Goal: Feedback & Contribution: Contribute content

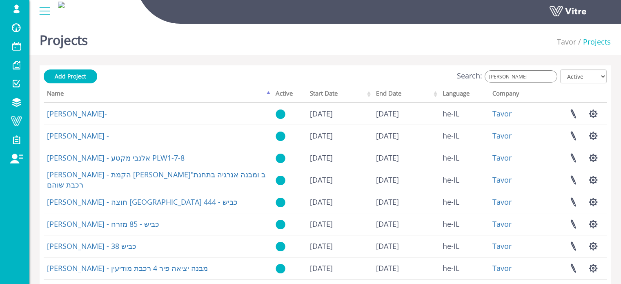
scroll to position [204, 0]
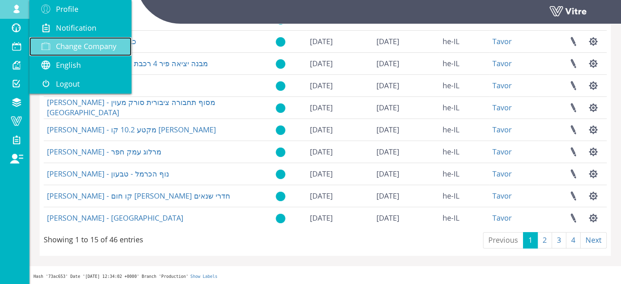
click at [96, 47] on span "Change Company" at bounding box center [86, 46] width 60 height 10
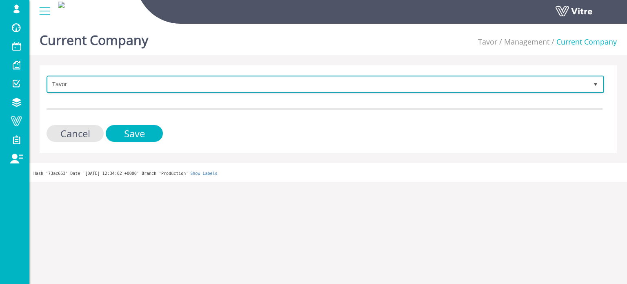
click at [151, 84] on span "Tavor" at bounding box center [318, 84] width 540 height 15
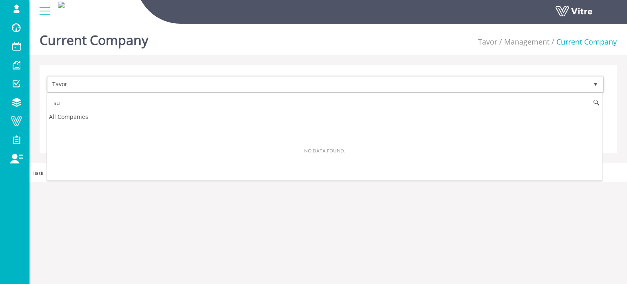
type input "s"
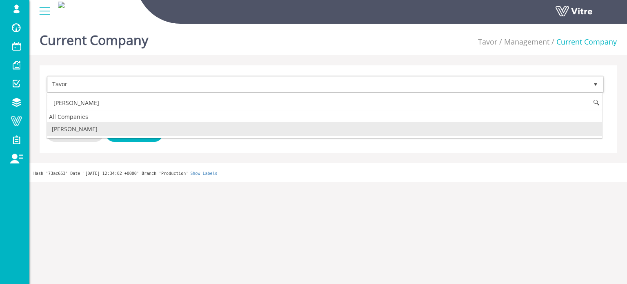
click at [91, 129] on li "[PERSON_NAME]" at bounding box center [324, 129] width 555 height 14
type input "דויד"
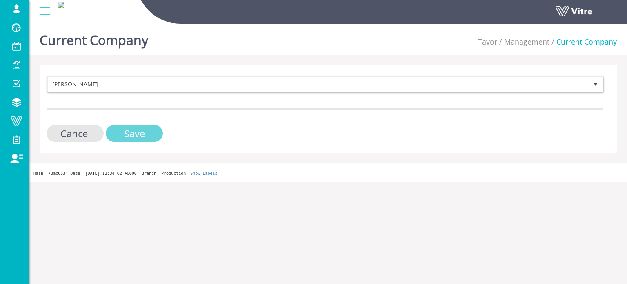
click at [129, 134] on input "Save" at bounding box center [134, 133] width 57 height 17
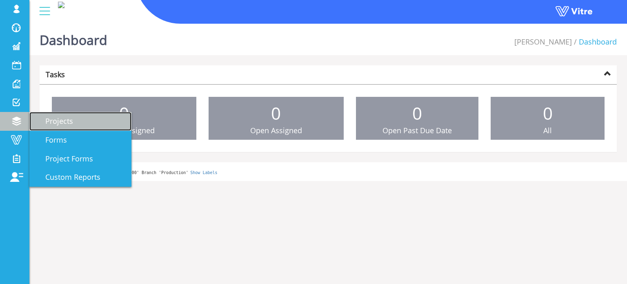
click at [61, 120] on span "Projects" at bounding box center [54, 121] width 38 height 10
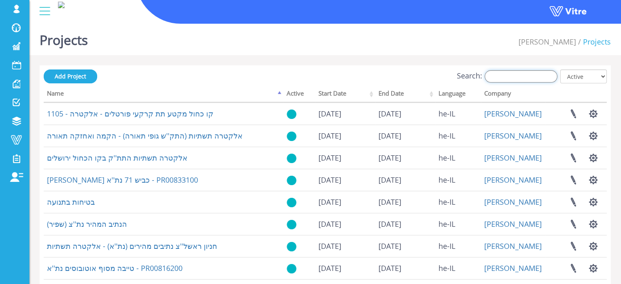
click at [530, 76] on input "Search:" at bounding box center [520, 76] width 73 height 12
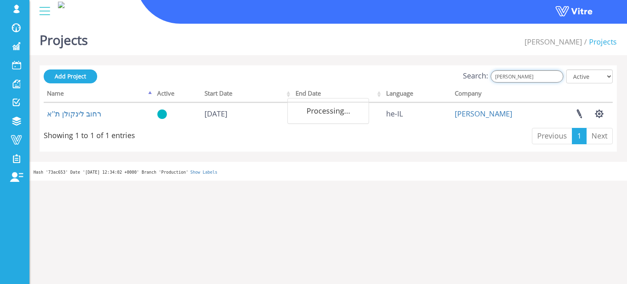
type input "ל"
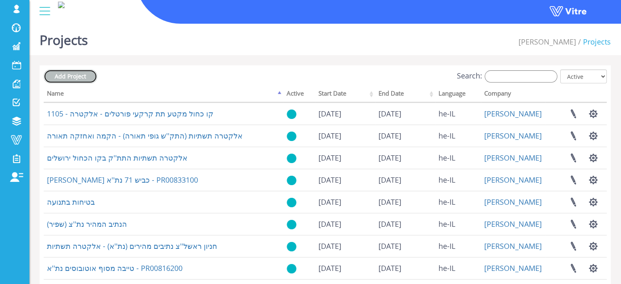
click at [69, 78] on span "Add Project" at bounding box center [70, 76] width 31 height 8
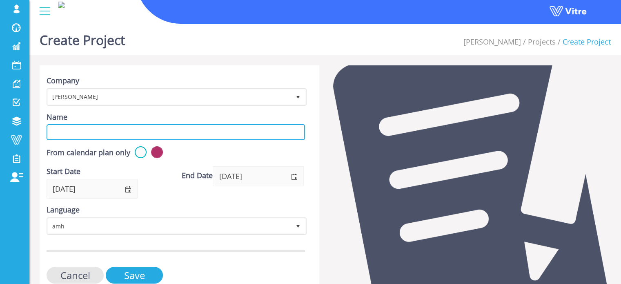
click at [159, 135] on input "Name" at bounding box center [176, 132] width 258 height 16
type input "רחוב ביריה ת''א"
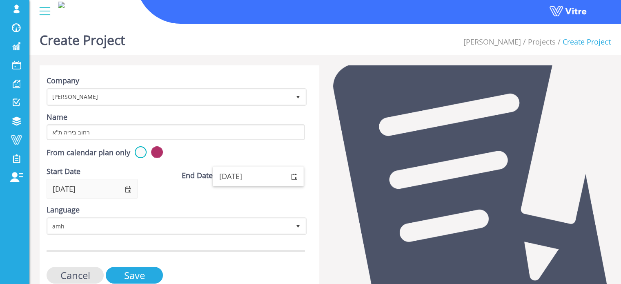
click at [251, 173] on input "11/08/2026" at bounding box center [248, 175] width 71 height 19
click at [294, 176] on span "select" at bounding box center [294, 176] width 7 height 7
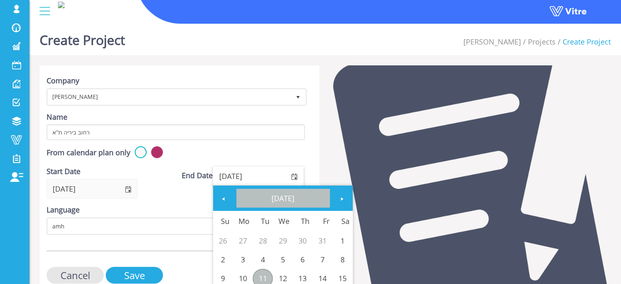
click at [271, 203] on link "August 2026" at bounding box center [282, 197] width 93 height 19
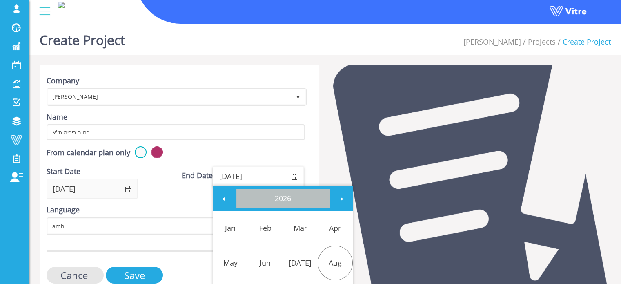
click at [282, 198] on link "2026" at bounding box center [282, 197] width 93 height 19
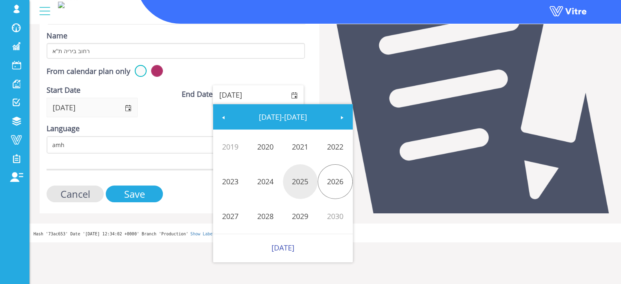
scroll to position [82, 0]
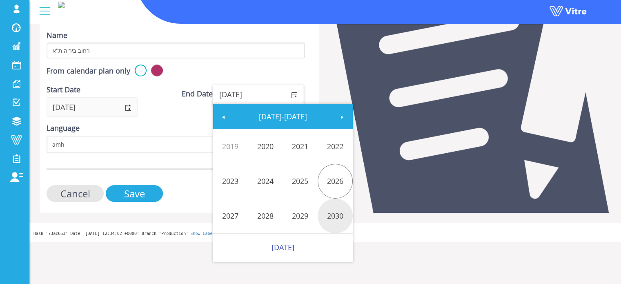
click at [342, 217] on link "2030" at bounding box center [334, 215] width 35 height 19
click at [229, 146] on link "Jan" at bounding box center [230, 146] width 35 height 19
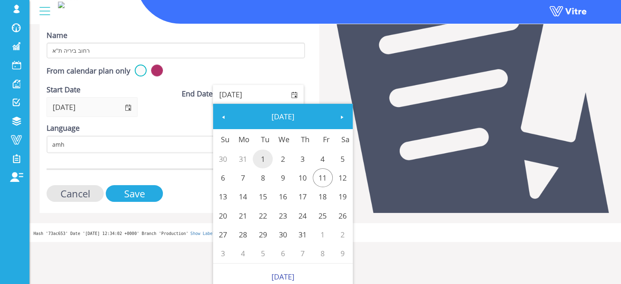
click at [264, 158] on link "1" at bounding box center [263, 158] width 20 height 19
type input "01/01/2030"
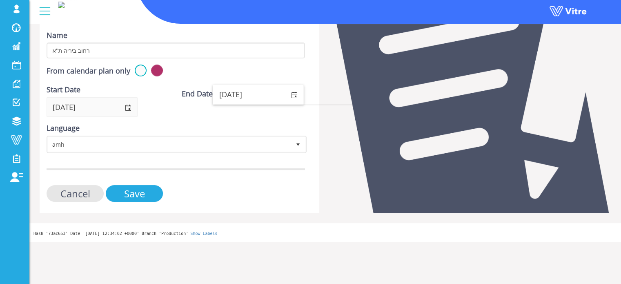
scroll to position [38, 0]
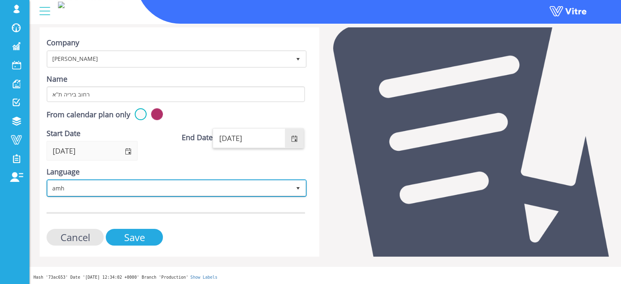
click at [134, 186] on span "amh" at bounding box center [169, 187] width 243 height 15
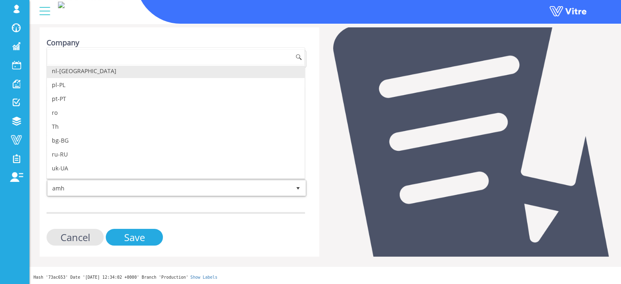
scroll to position [163, 0]
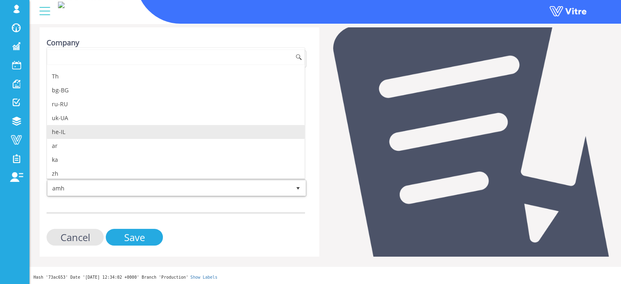
click at [62, 130] on li "he-IL" at bounding box center [175, 132] width 257 height 14
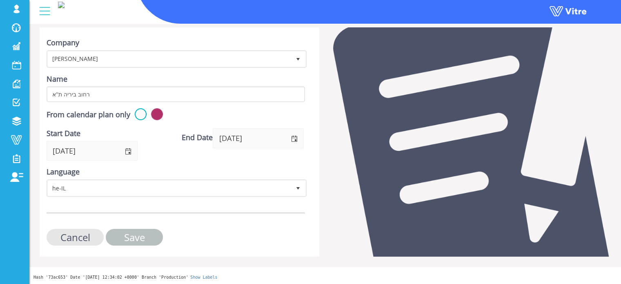
click at [136, 235] on input "Save" at bounding box center [134, 236] width 57 height 17
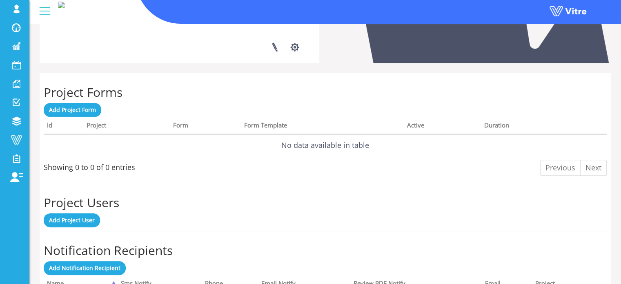
scroll to position [326, 0]
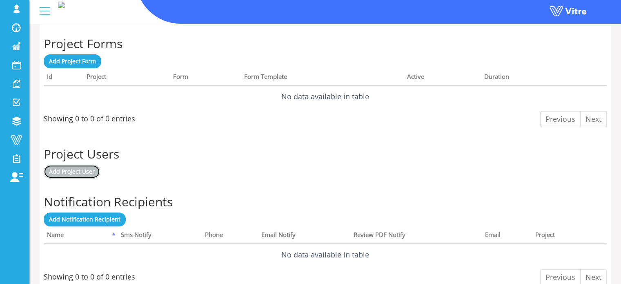
click at [79, 170] on span "Add Project User" at bounding box center [72, 171] width 46 height 8
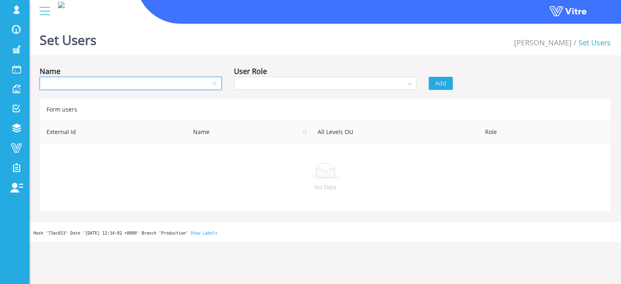
click at [175, 84] on input "search" at bounding box center [127, 83] width 166 height 12
click at [138, 97] on div "[PERSON_NAME]" at bounding box center [130, 99] width 172 height 9
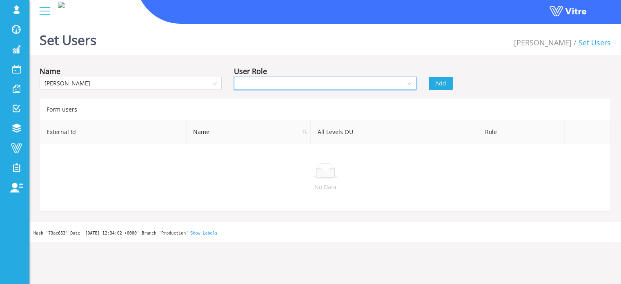
click at [262, 82] on input "search" at bounding box center [322, 83] width 166 height 12
click at [256, 101] on div "Owner" at bounding box center [325, 99] width 172 height 9
click at [444, 81] on span "Add" at bounding box center [440, 83] width 11 height 9
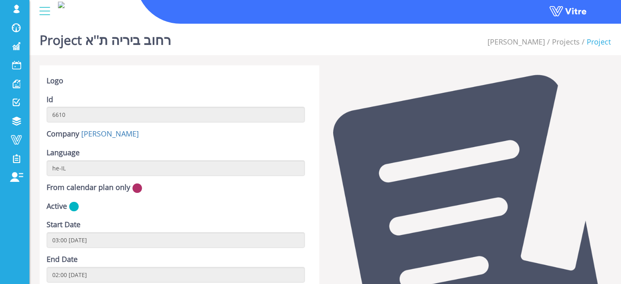
scroll to position [264, 0]
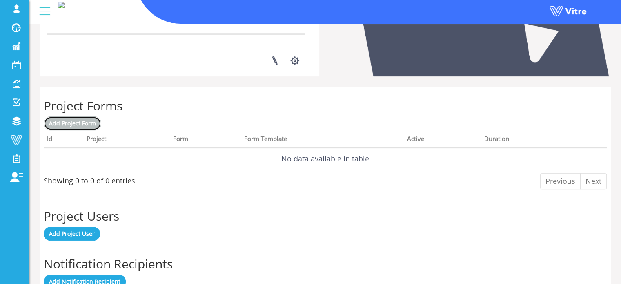
click at [86, 125] on span "Add Project Form" at bounding box center [72, 123] width 47 height 8
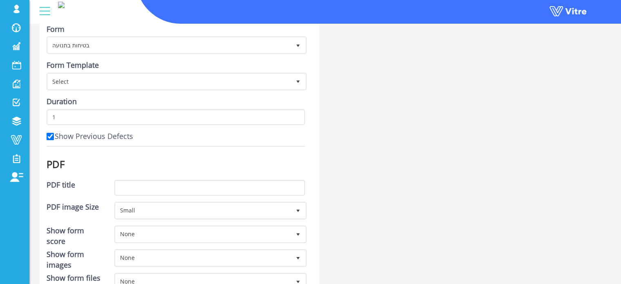
scroll to position [82, 0]
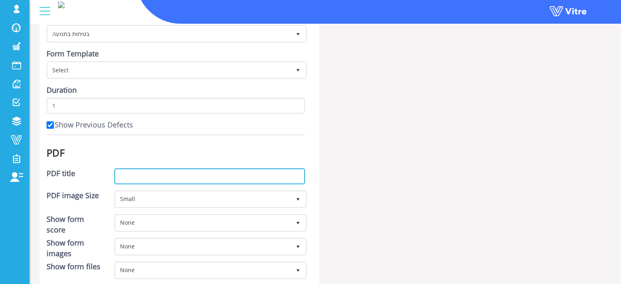
click at [220, 177] on input "PDF title" at bounding box center [209, 176] width 191 height 16
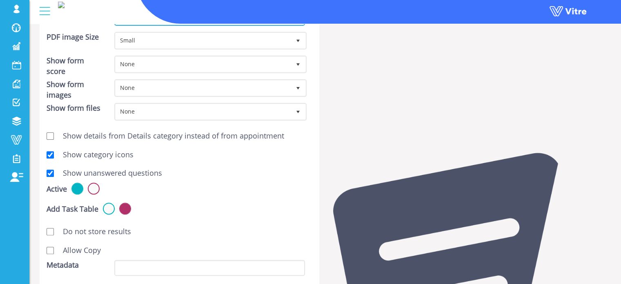
scroll to position [245, 0]
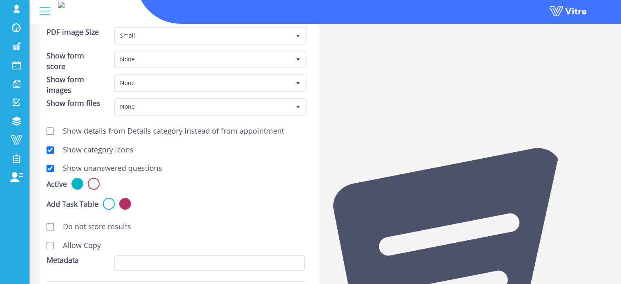
type input "בטיחות בתנועה - [GEOGRAPHIC_DATA]"
click at [50, 166] on input "Show unanswered questions" at bounding box center [50, 167] width 7 height 7
checkbox input "false"
click at [51, 242] on input "Allow Copy" at bounding box center [50, 245] width 7 height 7
checkbox input "true"
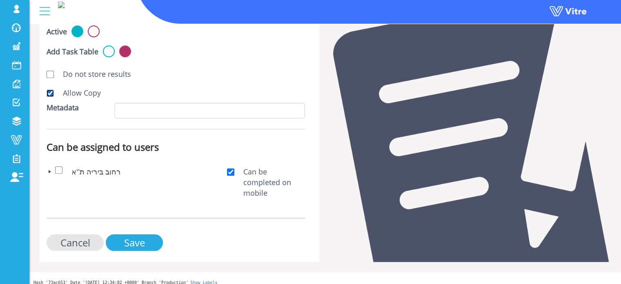
scroll to position [401, 0]
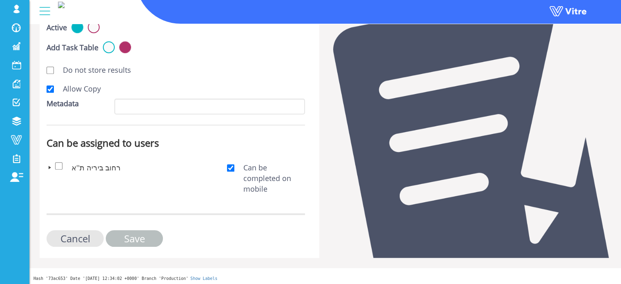
click at [150, 235] on input "Save" at bounding box center [134, 238] width 57 height 17
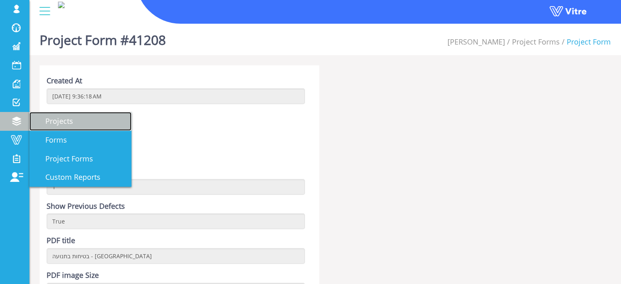
click at [58, 122] on span "Projects" at bounding box center [54, 121] width 38 height 10
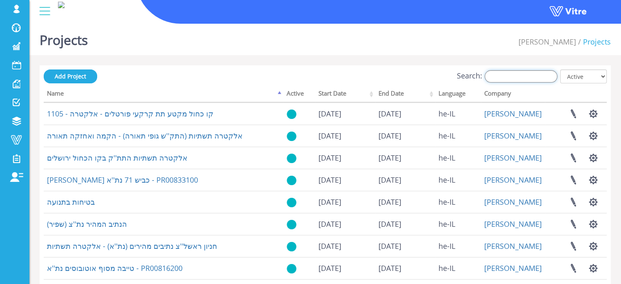
click at [518, 76] on input "Search:" at bounding box center [520, 76] width 73 height 12
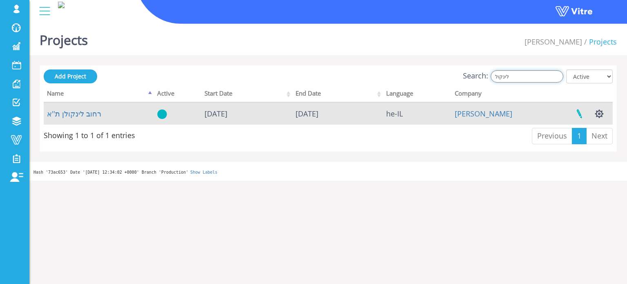
type input "לינקול"
click at [581, 115] on link at bounding box center [579, 114] width 20 height 22
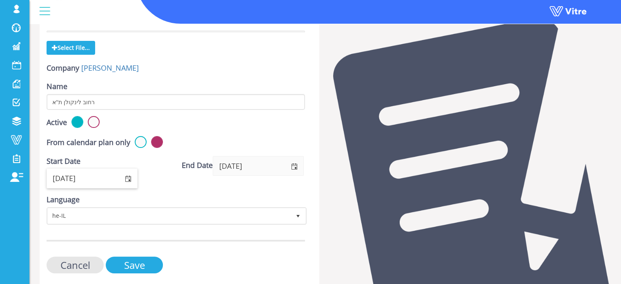
scroll to position [82, 0]
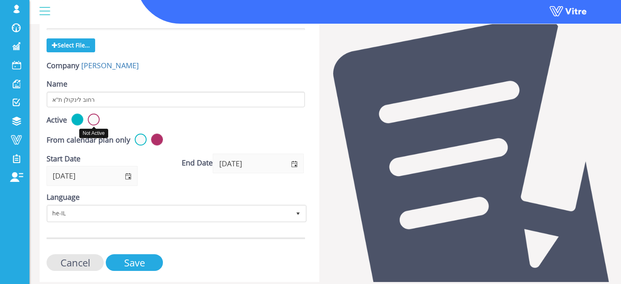
click at [92, 118] on label at bounding box center [94, 119] width 12 height 12
click at [0, 0] on input "radio" at bounding box center [0, 0] width 0 height 0
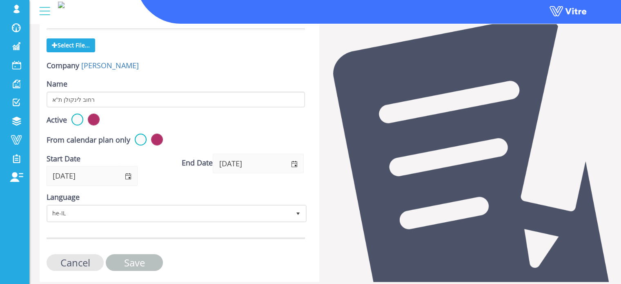
click at [135, 257] on input "Save" at bounding box center [134, 262] width 57 height 17
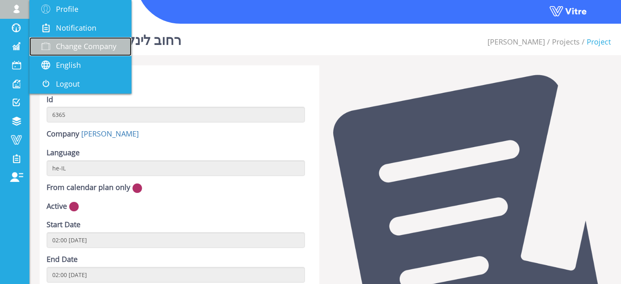
click at [73, 47] on span "Change Company" at bounding box center [86, 46] width 60 height 10
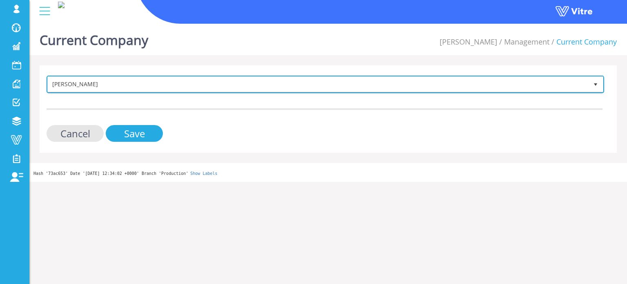
click at [141, 83] on span "[PERSON_NAME]" at bounding box center [318, 84] width 540 height 15
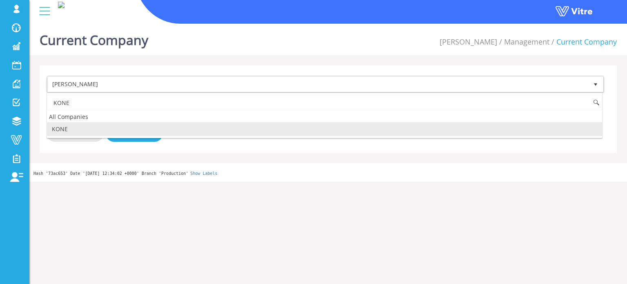
click at [70, 131] on li "KONE" at bounding box center [324, 129] width 555 height 14
type input "KONE"
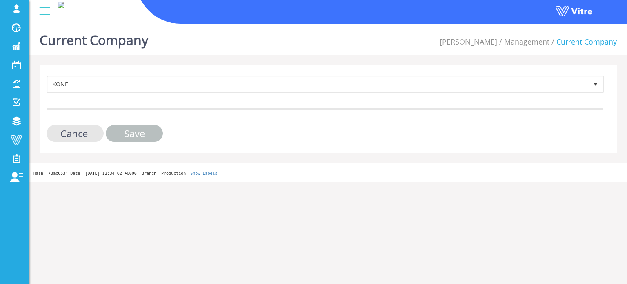
click at [140, 129] on input "Save" at bounding box center [134, 133] width 57 height 17
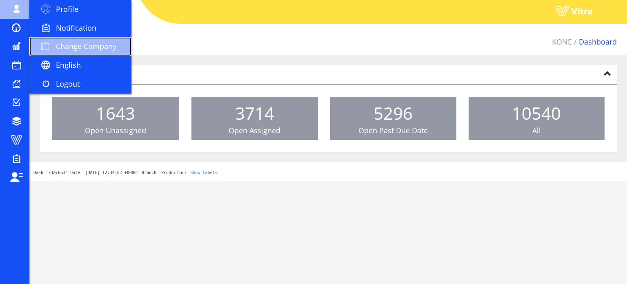
click at [98, 51] on span "Change Company" at bounding box center [86, 46] width 60 height 10
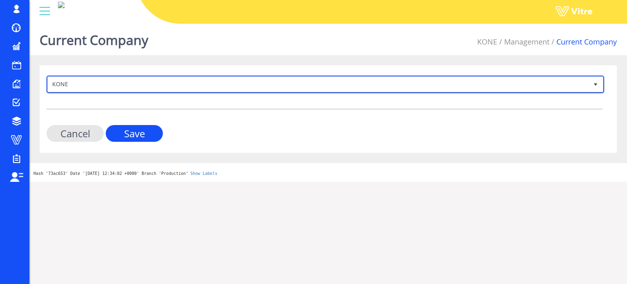
click at [240, 86] on span "KONE" at bounding box center [318, 84] width 540 height 15
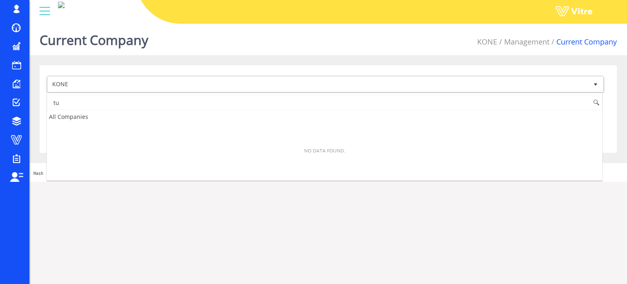
type input "t"
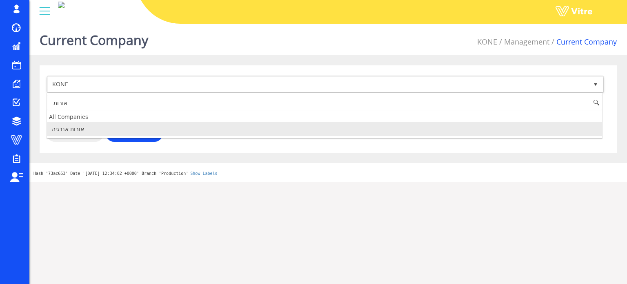
click at [98, 127] on li "אורות אנרגיה" at bounding box center [324, 129] width 555 height 14
type input "אורות"
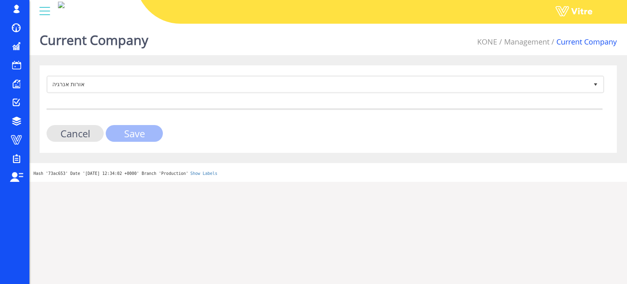
click at [130, 130] on input "Save" at bounding box center [134, 133] width 57 height 17
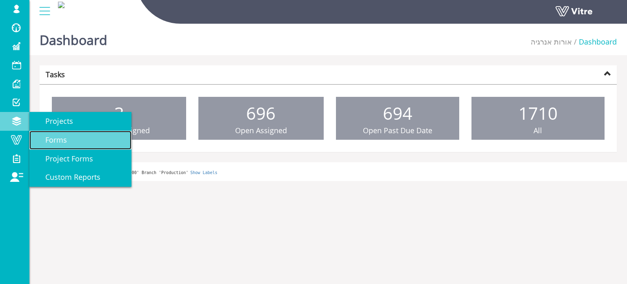
click at [48, 137] on span "Forms" at bounding box center [50, 140] width 31 height 10
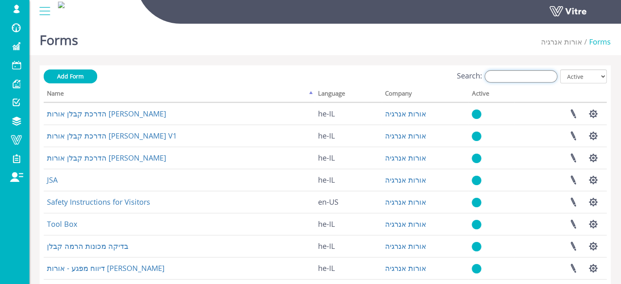
click at [524, 74] on input "Search:" at bounding box center [520, 76] width 73 height 12
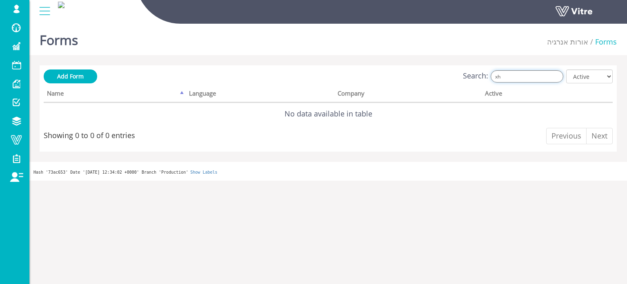
type input "x"
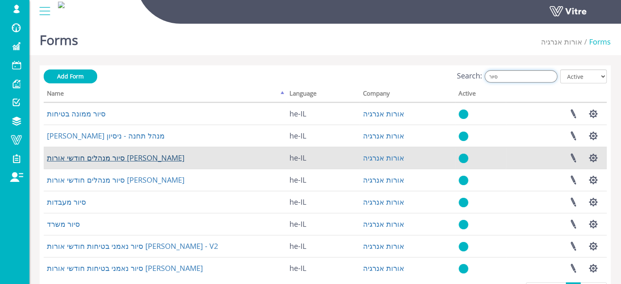
type input "סיור"
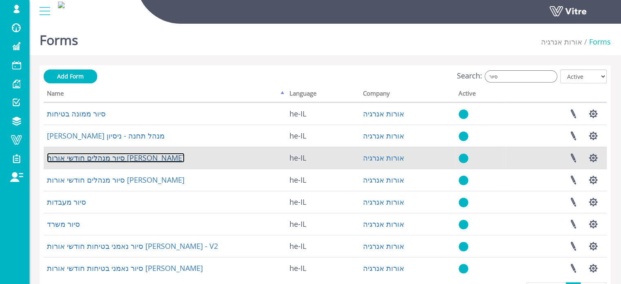
click at [101, 158] on link "סיור מנהלים חודשי אורות [PERSON_NAME]" at bounding box center [115, 158] width 137 height 10
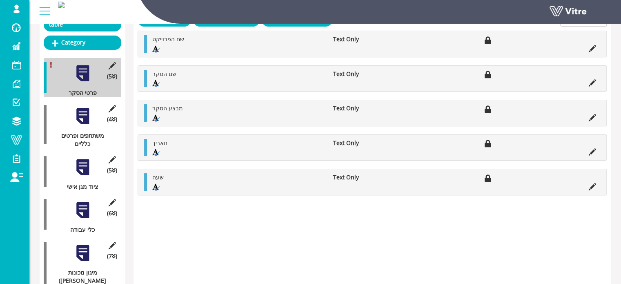
scroll to position [122, 0]
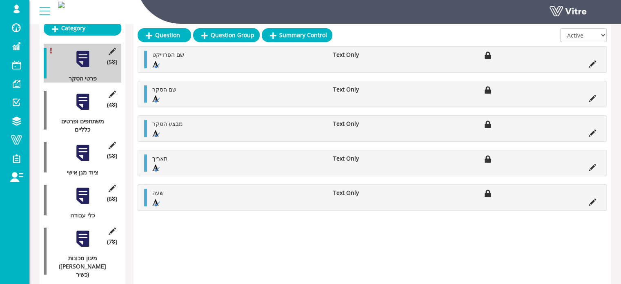
click at [81, 98] on div at bounding box center [82, 102] width 18 height 18
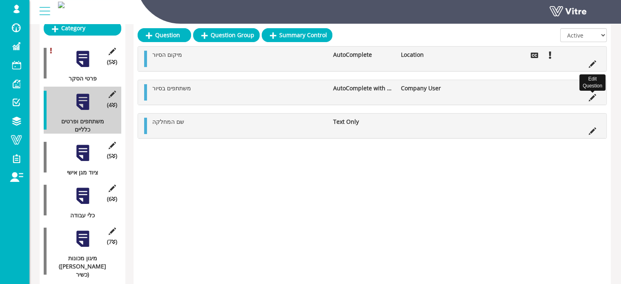
click at [591, 96] on icon at bounding box center [591, 97] width 7 height 7
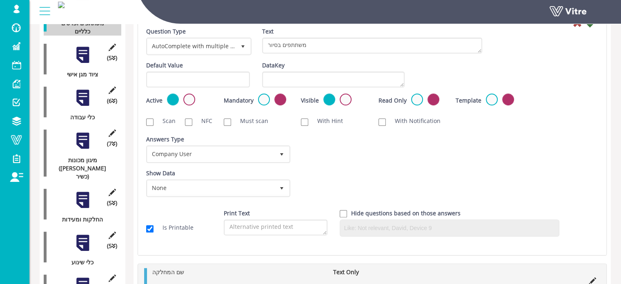
scroll to position [245, 0]
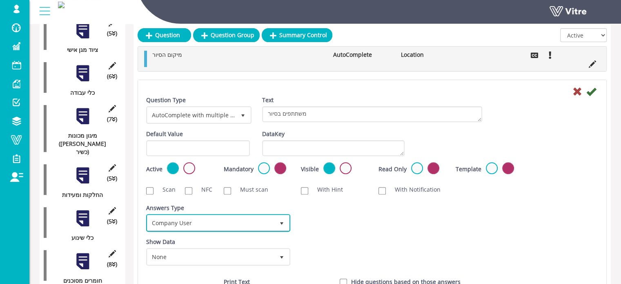
click at [281, 223] on span "select" at bounding box center [281, 223] width 7 height 7
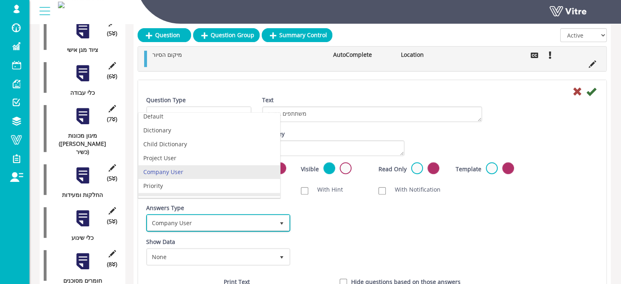
scroll to position [0, 0]
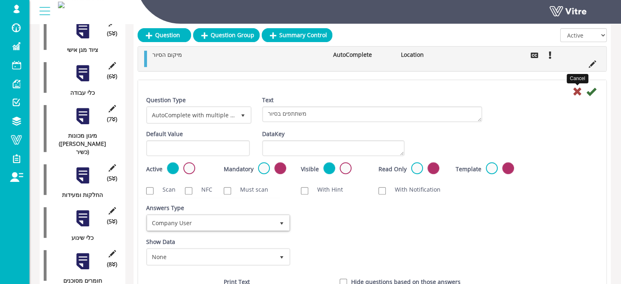
click at [576, 91] on icon at bounding box center [577, 91] width 10 height 10
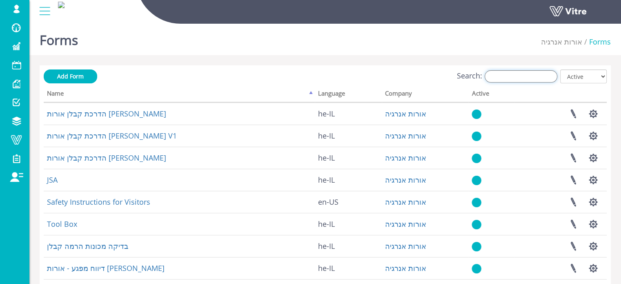
click at [511, 80] on input "Search:" at bounding box center [520, 76] width 73 height 12
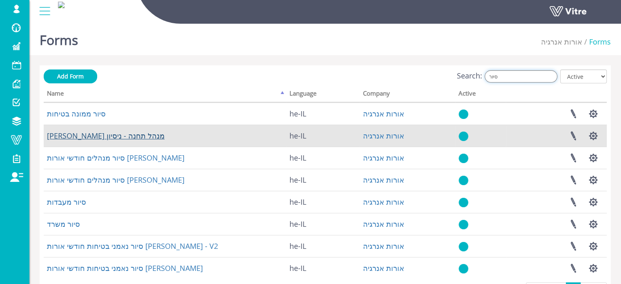
type input "סיור"
click at [86, 136] on link "[PERSON_NAME] מנהל תחנה - ניסיון" at bounding box center [106, 136] width 118 height 10
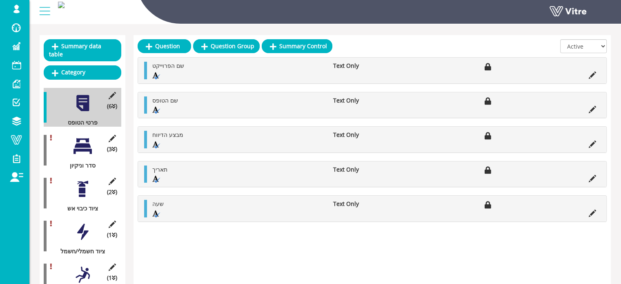
scroll to position [82, 0]
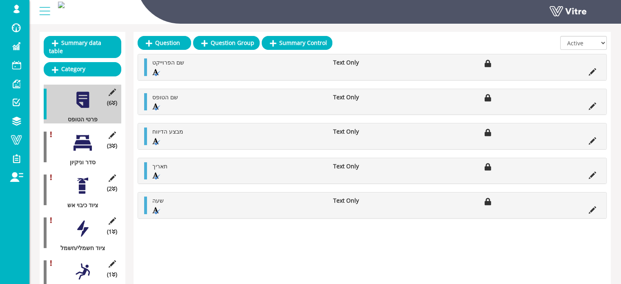
click at [79, 142] on div at bounding box center [82, 142] width 18 height 18
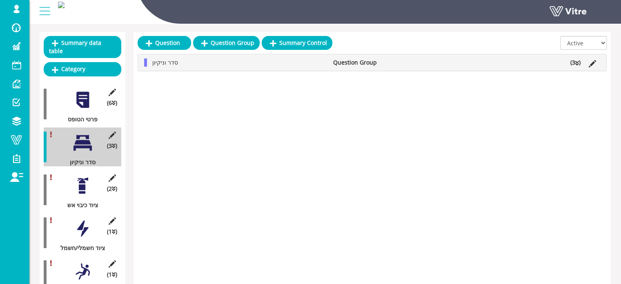
click at [308, 63] on li "סדר וניקיון" at bounding box center [238, 62] width 181 height 8
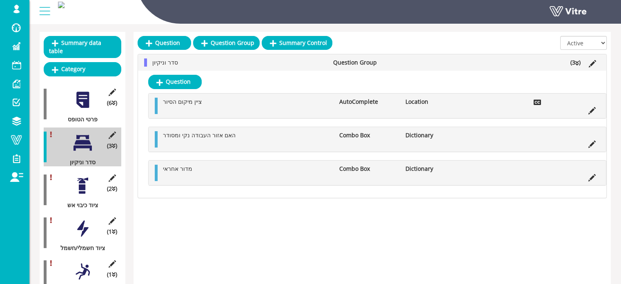
click at [82, 176] on div at bounding box center [82, 185] width 18 height 18
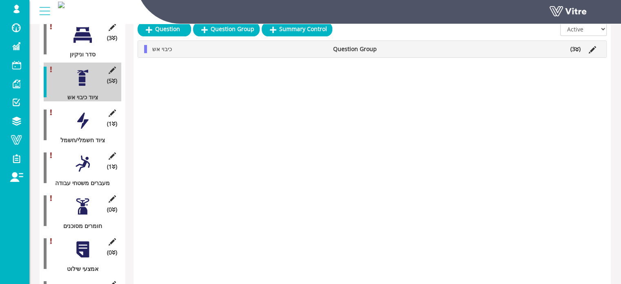
scroll to position [204, 0]
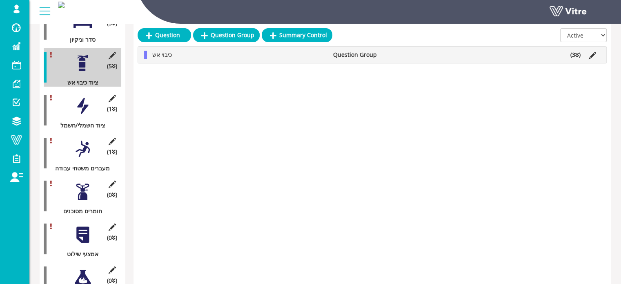
click at [85, 99] on div at bounding box center [82, 106] width 18 height 18
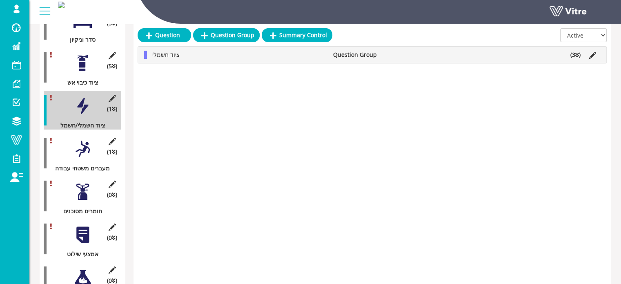
click at [256, 54] on li "ציוד חשמלי" at bounding box center [238, 55] width 181 height 8
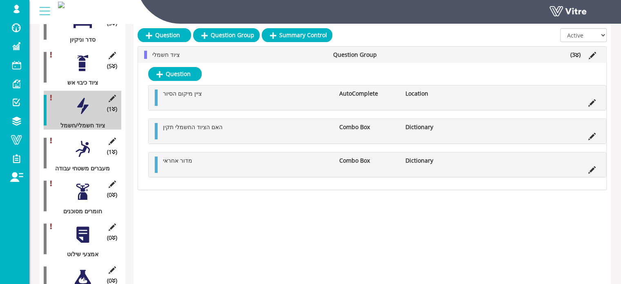
click at [83, 141] on div at bounding box center [82, 149] width 18 height 18
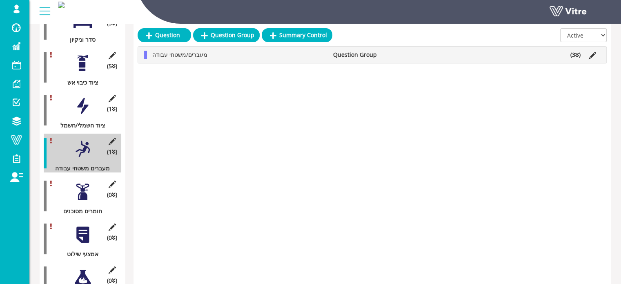
click at [242, 52] on li "מעברים/משטחי עבודה" at bounding box center [238, 55] width 181 height 8
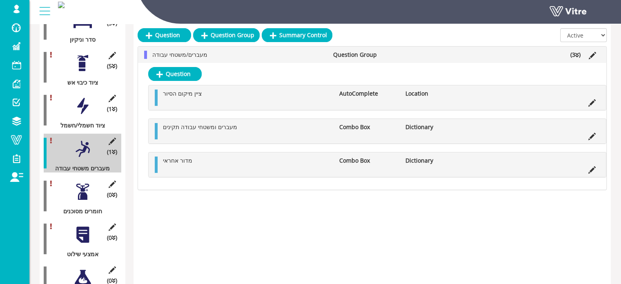
click at [85, 185] on div at bounding box center [82, 191] width 18 height 18
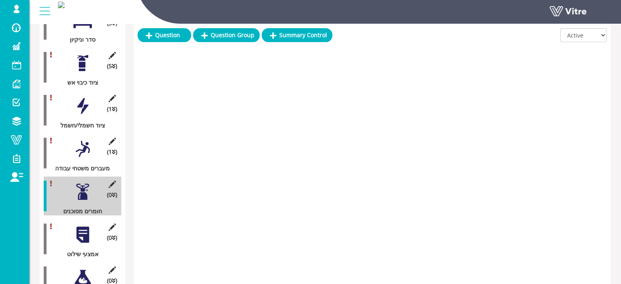
click at [81, 182] on div at bounding box center [82, 191] width 18 height 18
click at [81, 225] on div at bounding box center [82, 234] width 18 height 18
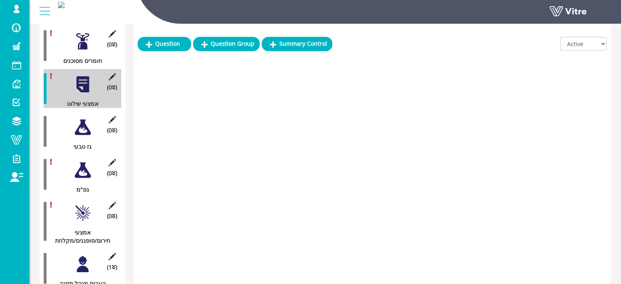
scroll to position [367, 0]
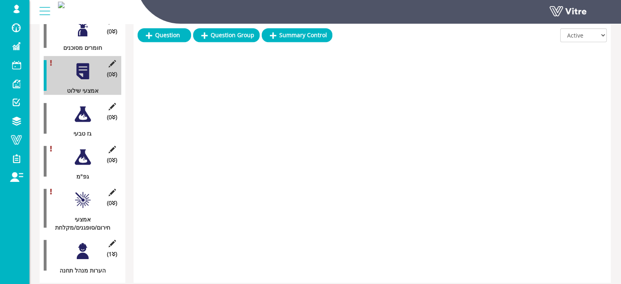
click at [83, 109] on div at bounding box center [82, 114] width 18 height 18
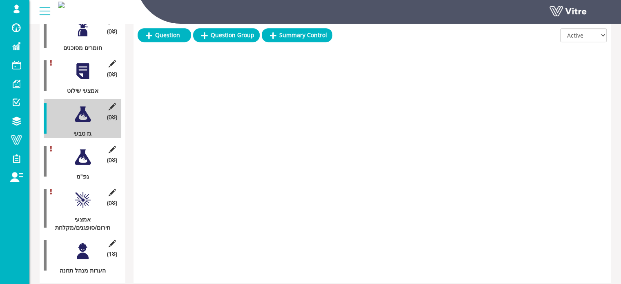
click at [85, 152] on div at bounding box center [82, 157] width 18 height 18
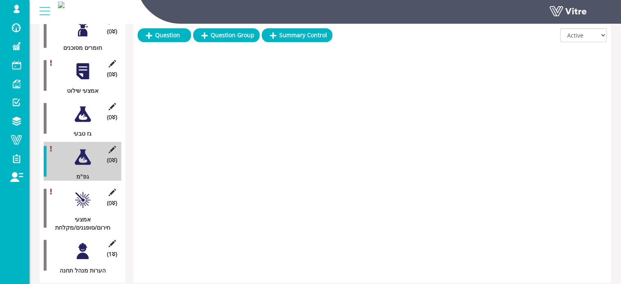
click at [82, 192] on div at bounding box center [82, 200] width 18 height 18
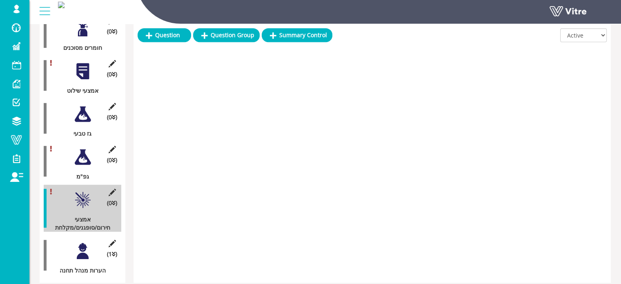
click at [84, 242] on div at bounding box center [82, 251] width 18 height 18
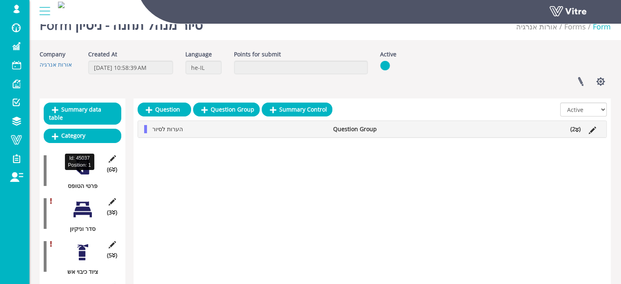
scroll to position [0, 0]
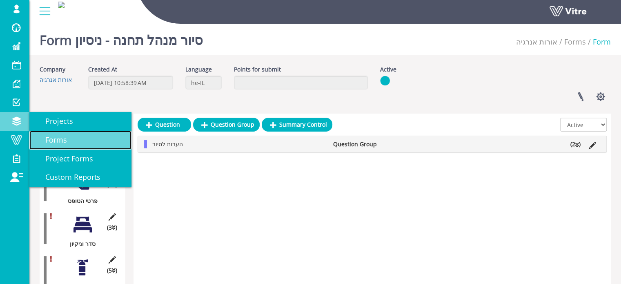
click at [49, 137] on span "Forms" at bounding box center [50, 140] width 31 height 10
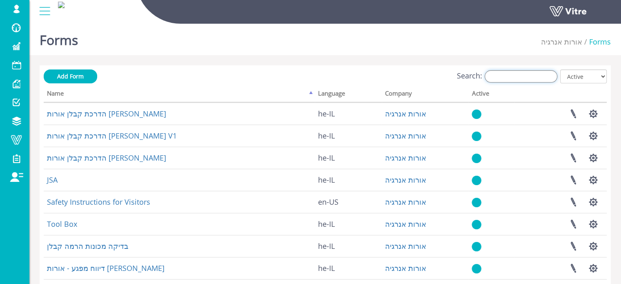
click at [537, 76] on input "Search:" at bounding box center [520, 76] width 73 height 12
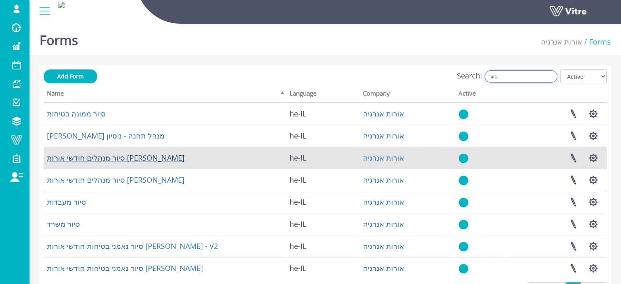
type input "סיור"
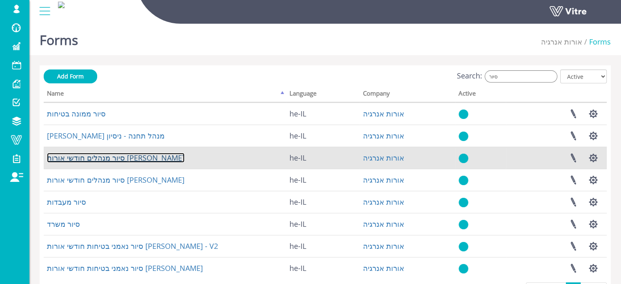
click at [102, 158] on link "סיור מנהלים חודשי אורות יוסף" at bounding box center [115, 158] width 137 height 10
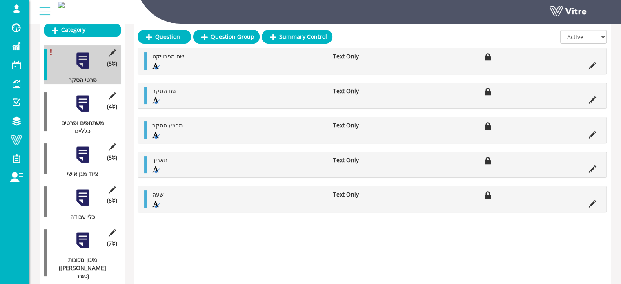
scroll to position [122, 0]
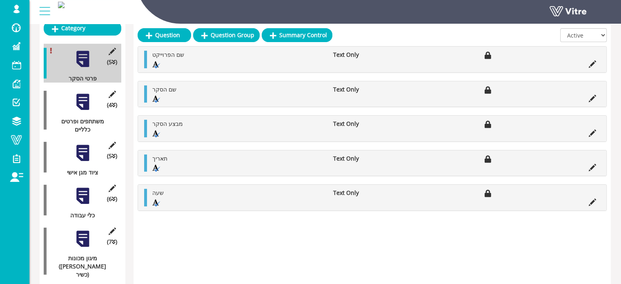
click at [82, 94] on div at bounding box center [82, 102] width 18 height 18
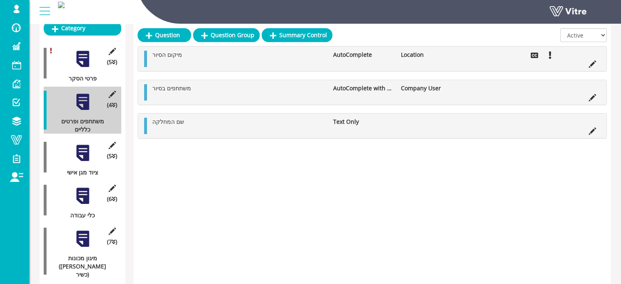
click at [86, 146] on div at bounding box center [82, 153] width 18 height 18
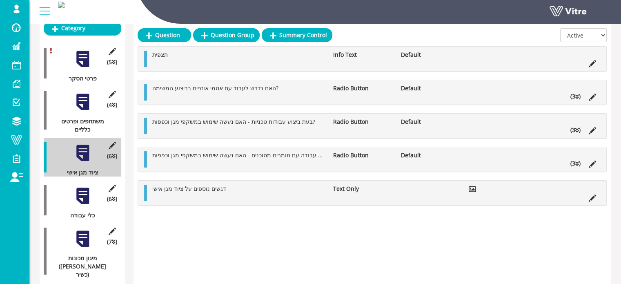
click at [84, 186] on div at bounding box center [82, 195] width 18 height 18
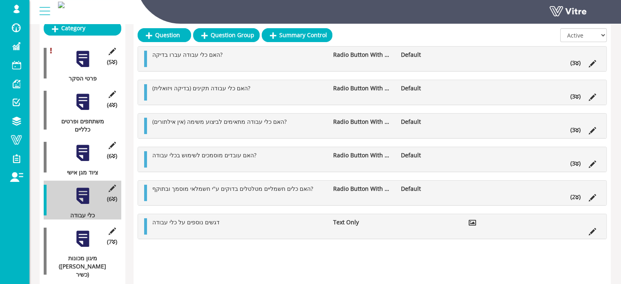
click at [84, 231] on div at bounding box center [82, 238] width 18 height 18
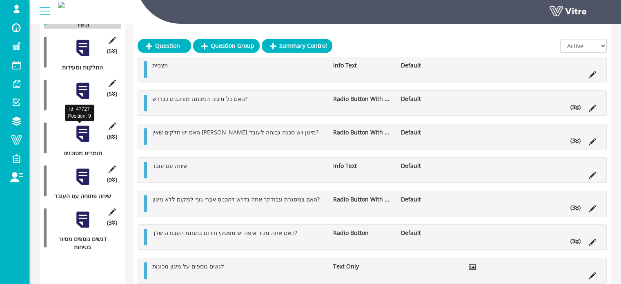
scroll to position [401, 0]
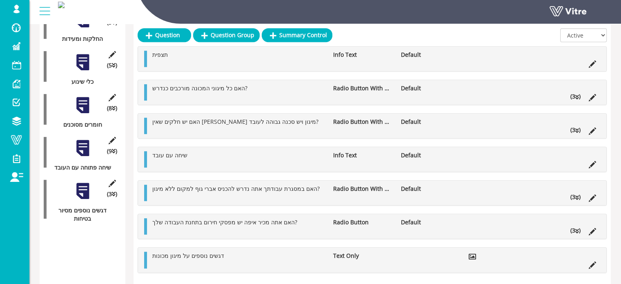
click at [83, 139] on div at bounding box center [82, 148] width 18 height 18
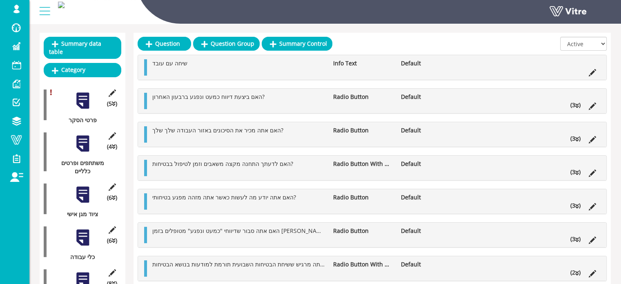
scroll to position [82, 0]
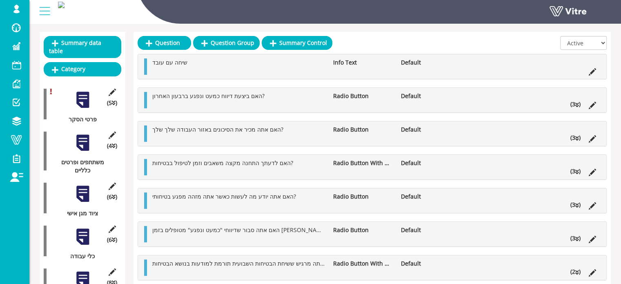
click at [83, 133] on div at bounding box center [82, 142] width 18 height 18
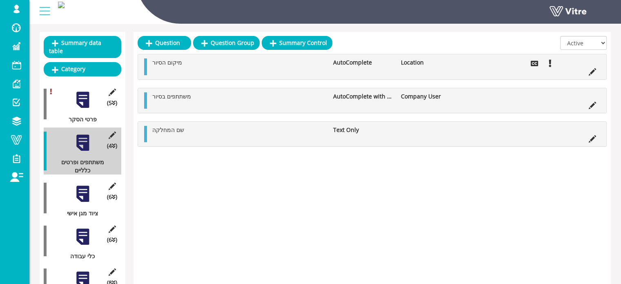
click at [82, 184] on div at bounding box center [82, 193] width 18 height 18
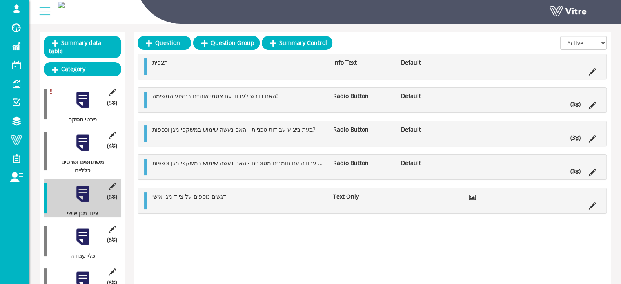
click at [578, 103] on icon at bounding box center [577, 105] width 4 height 6
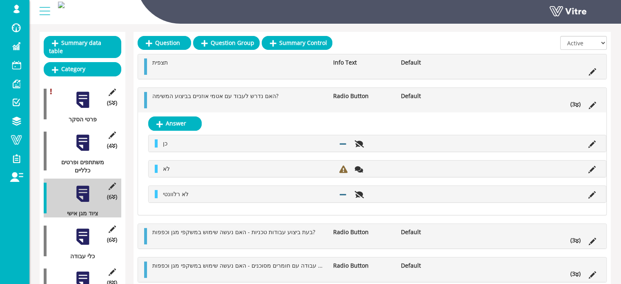
click at [277, 99] on li "האם נדרש לעבוד עם אטמי אוזניים בביצוע המשימה?" at bounding box center [238, 96] width 181 height 8
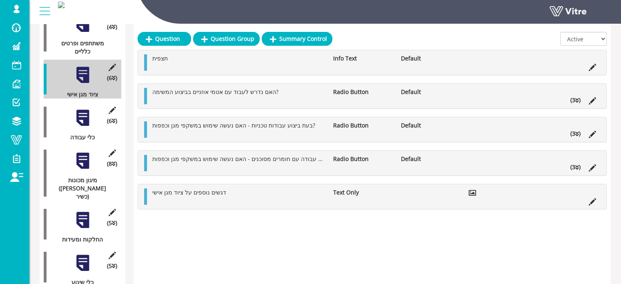
scroll to position [204, 0]
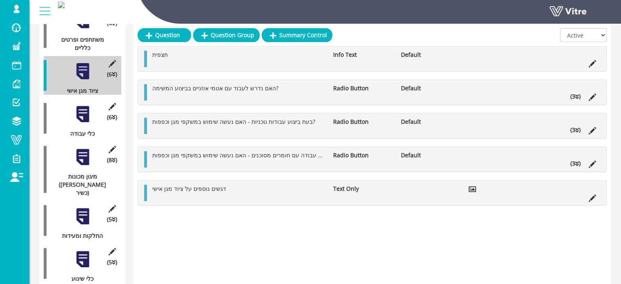
click at [83, 108] on div at bounding box center [82, 114] width 18 height 18
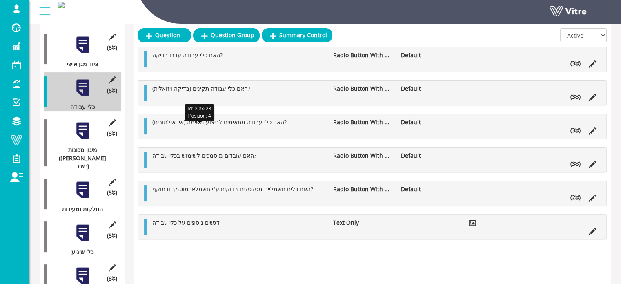
scroll to position [245, 0]
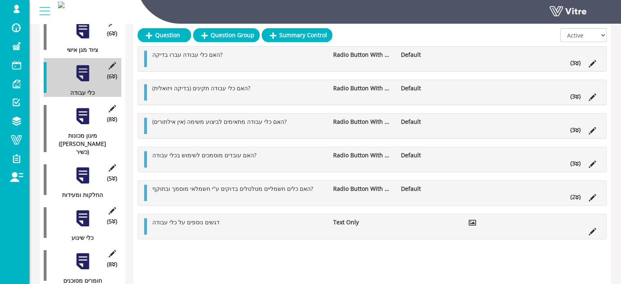
click at [85, 107] on div at bounding box center [82, 116] width 18 height 18
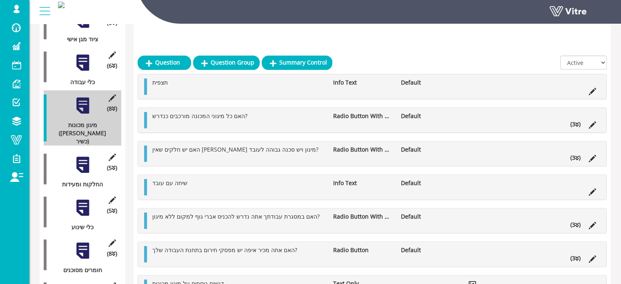
scroll to position [242, 0]
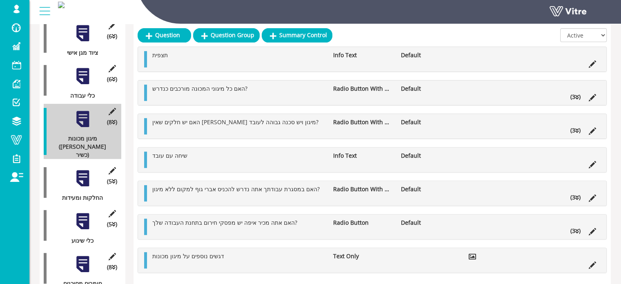
click at [85, 169] on div at bounding box center [82, 178] width 18 height 18
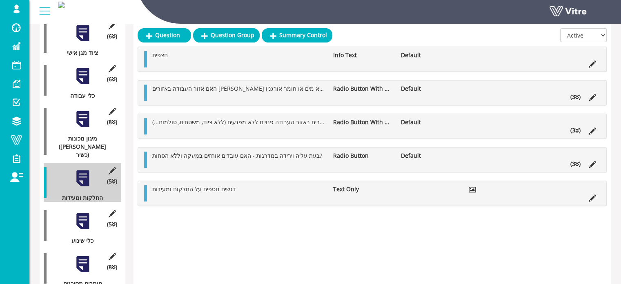
click at [86, 212] on div at bounding box center [82, 221] width 18 height 18
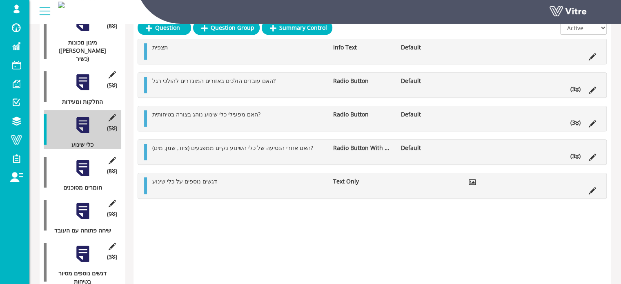
scroll to position [351, 0]
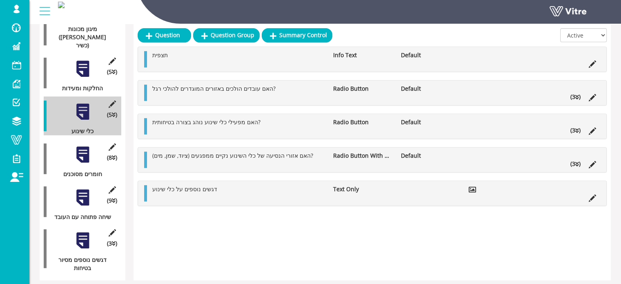
click at [78, 145] on div at bounding box center [82, 154] width 18 height 18
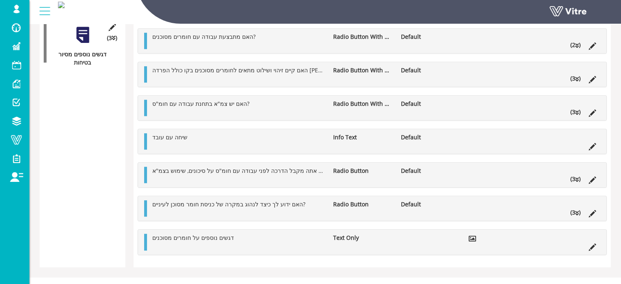
scroll to position [567, 0]
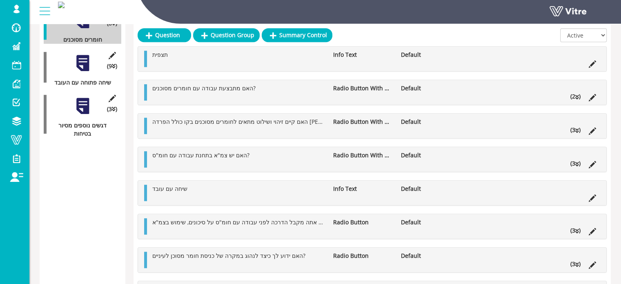
click at [81, 54] on div at bounding box center [82, 63] width 18 height 18
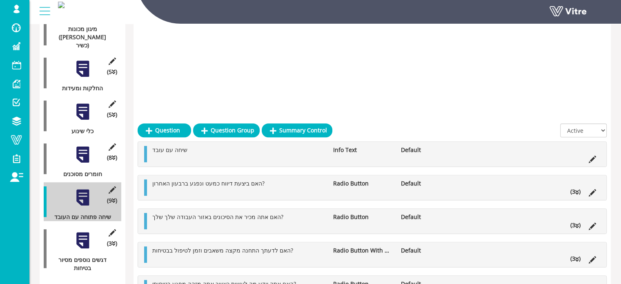
scroll to position [486, 0]
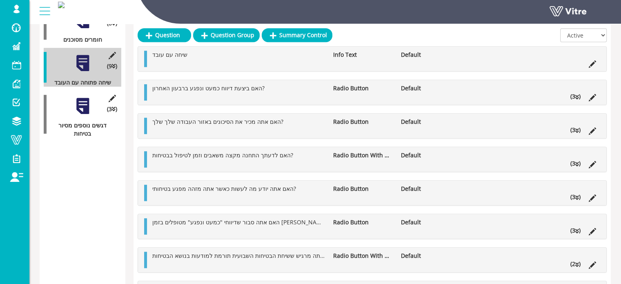
click at [77, 97] on div at bounding box center [82, 106] width 18 height 18
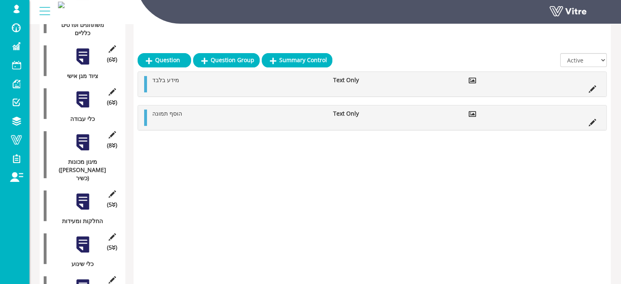
scroll to position [245, 0]
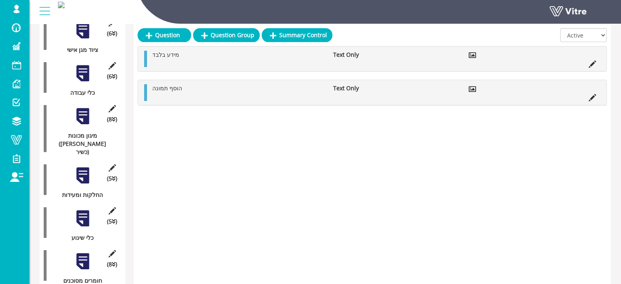
click at [84, 209] on div at bounding box center [82, 218] width 18 height 18
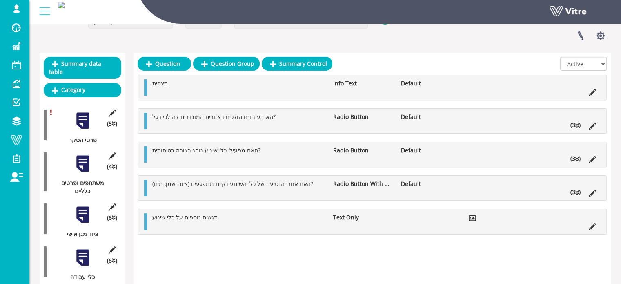
scroll to position [82, 0]
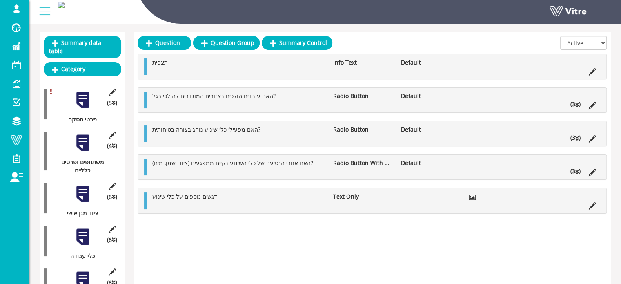
click at [576, 103] on icon at bounding box center [577, 105] width 4 height 6
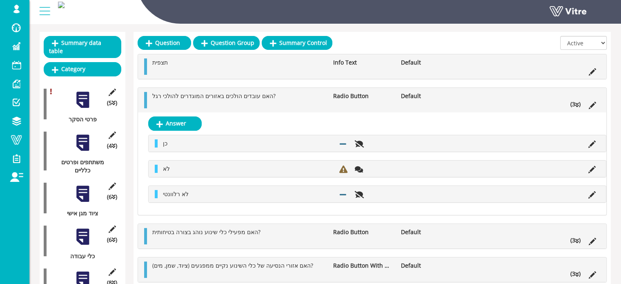
click at [575, 104] on icon at bounding box center [577, 105] width 4 height 6
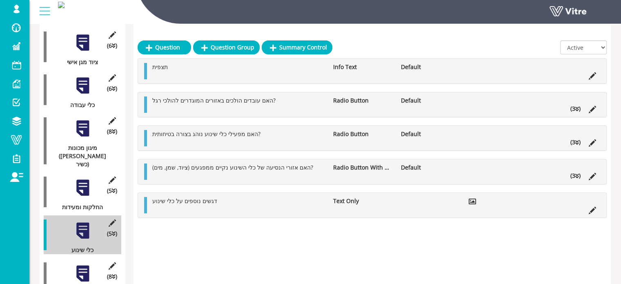
scroll to position [245, 0]
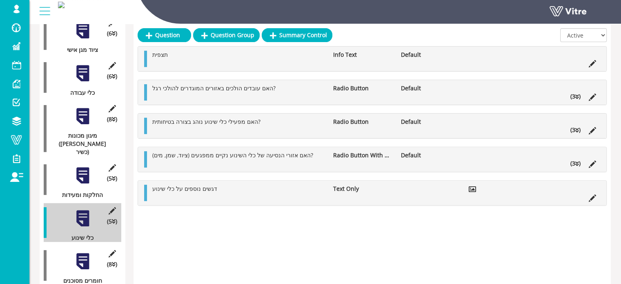
click at [80, 166] on div at bounding box center [82, 175] width 18 height 18
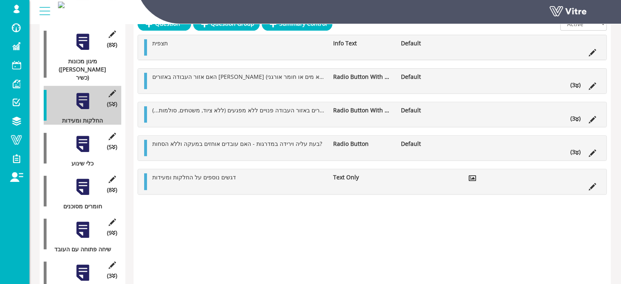
scroll to position [326, 0]
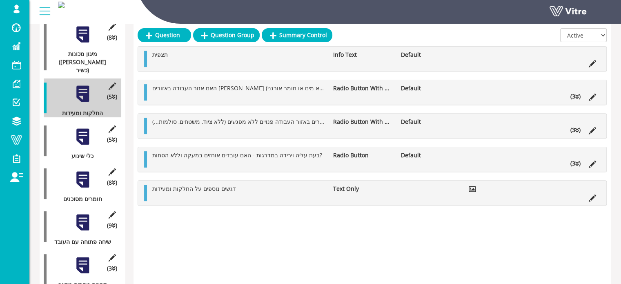
click at [82, 170] on div at bounding box center [82, 179] width 18 height 18
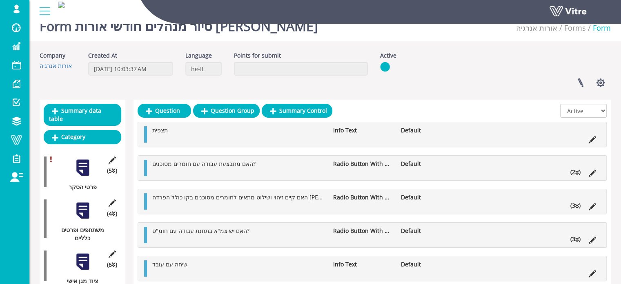
scroll to position [0, 0]
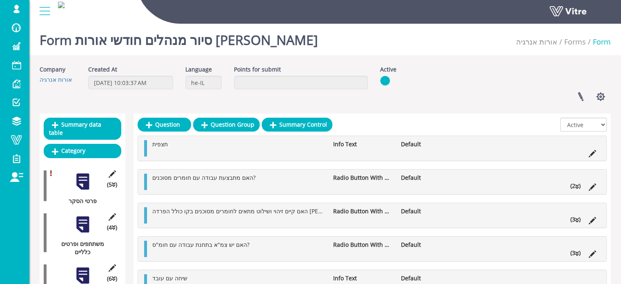
click at [576, 219] on icon at bounding box center [577, 220] width 4 height 6
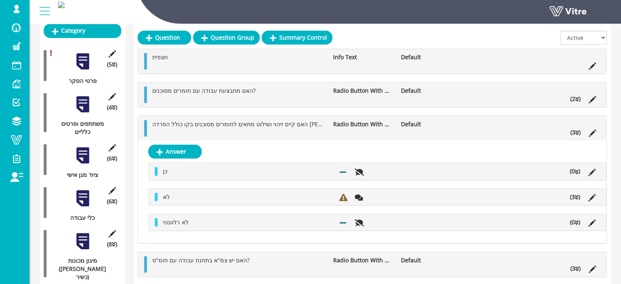
scroll to position [122, 0]
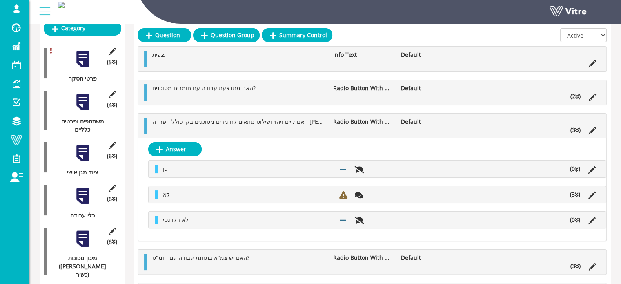
click at [575, 129] on icon at bounding box center [577, 130] width 4 height 6
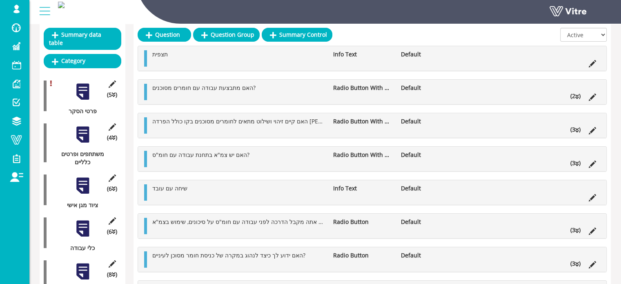
scroll to position [0, 0]
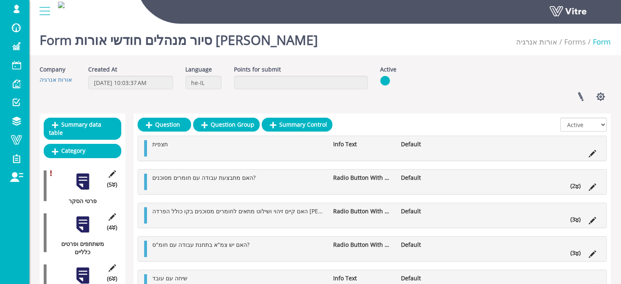
click at [576, 221] on icon at bounding box center [577, 220] width 4 height 6
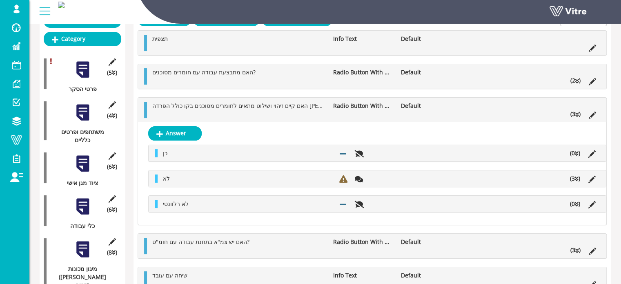
scroll to position [122, 0]
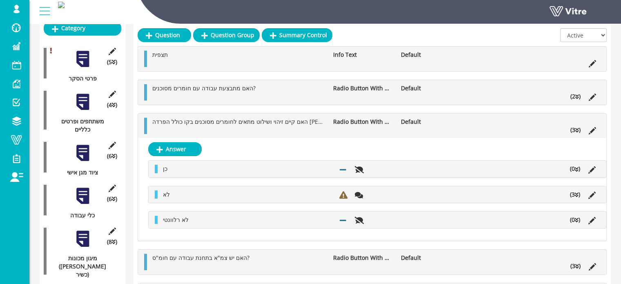
click at [431, 142] on div "Answer כן (0 ) Answer Option לא (3 ) Answer Option טופל דווח למנהל לא טופל ולא …" at bounding box center [372, 189] width 468 height 102
click at [591, 131] on icon at bounding box center [591, 130] width 7 height 7
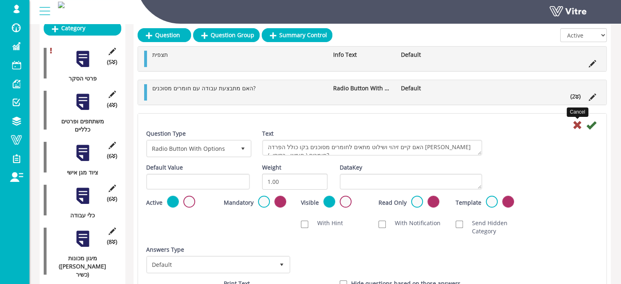
click at [577, 125] on icon at bounding box center [577, 125] width 10 height 10
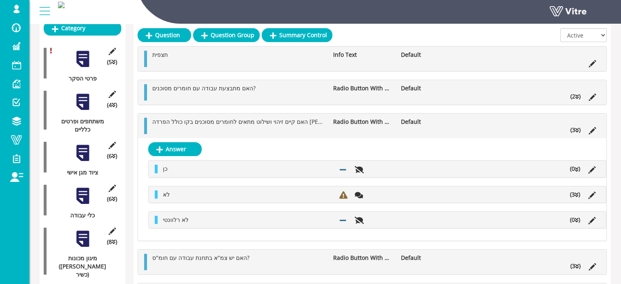
click at [575, 193] on icon at bounding box center [576, 195] width 4 height 6
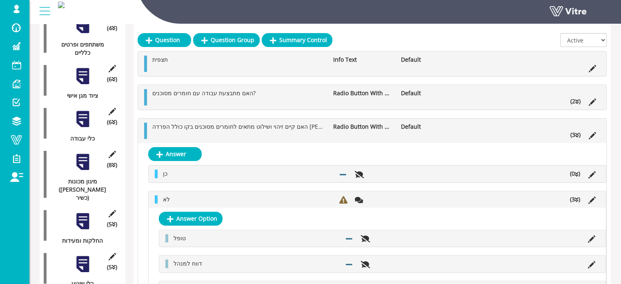
scroll to position [204, 0]
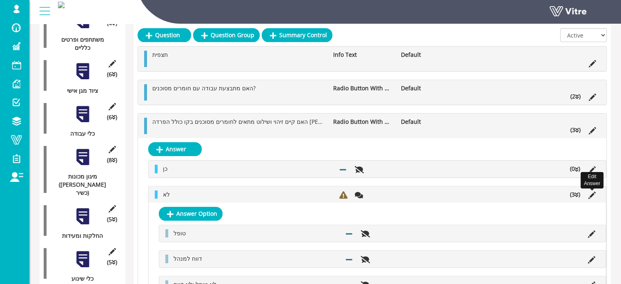
click at [591, 195] on icon at bounding box center [591, 194] width 7 height 7
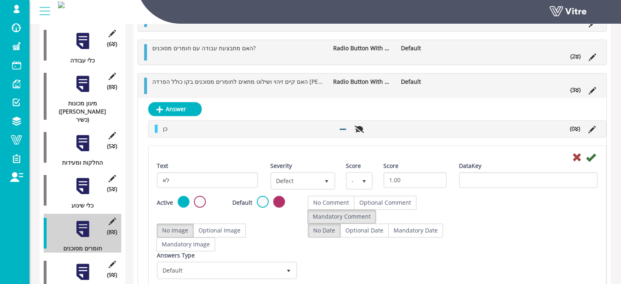
scroll to position [286, 0]
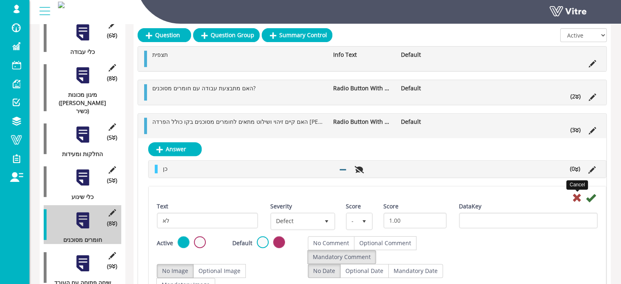
click at [576, 196] on icon at bounding box center [577, 198] width 10 height 10
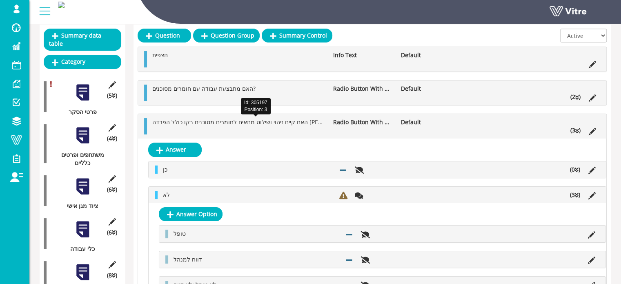
scroll to position [82, 0]
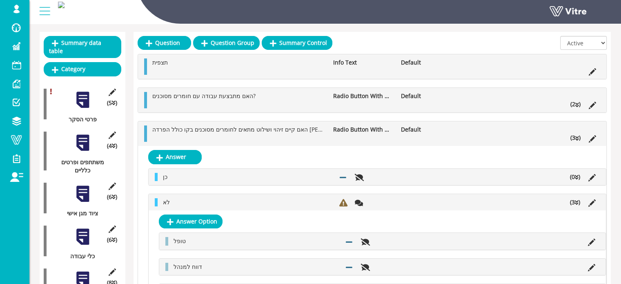
click at [83, 136] on div at bounding box center [82, 142] width 18 height 18
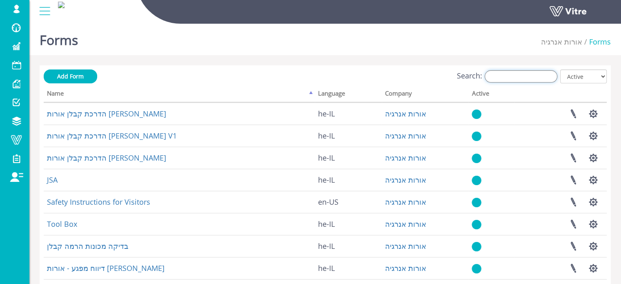
click at [517, 76] on input "Search:" at bounding box center [520, 76] width 73 height 12
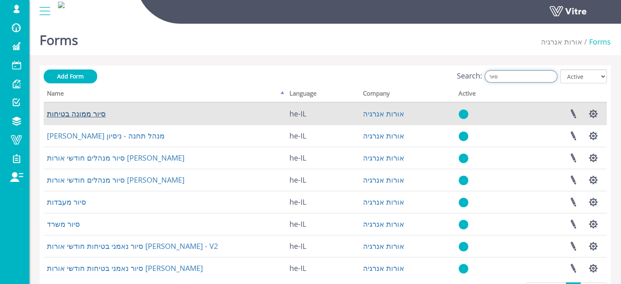
type input "סיור"
click at [86, 114] on link "סיור ממונה בטיחות" at bounding box center [76, 114] width 59 height 10
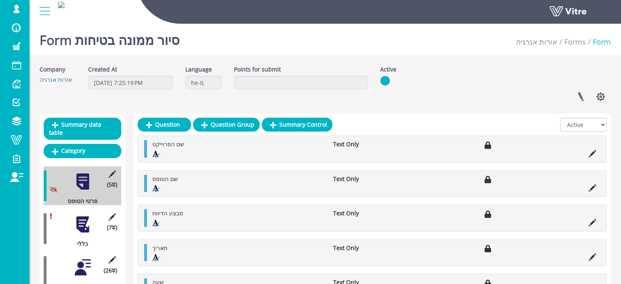
click at [83, 216] on div at bounding box center [82, 224] width 18 height 18
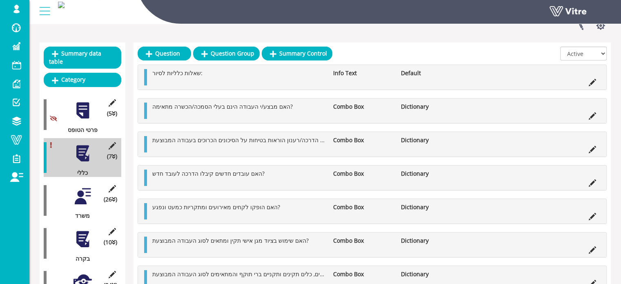
scroll to position [82, 0]
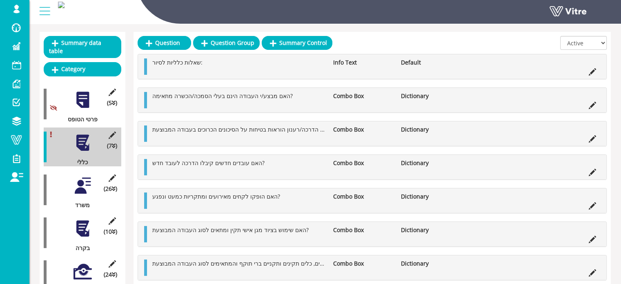
click at [82, 176] on div at bounding box center [82, 185] width 18 height 18
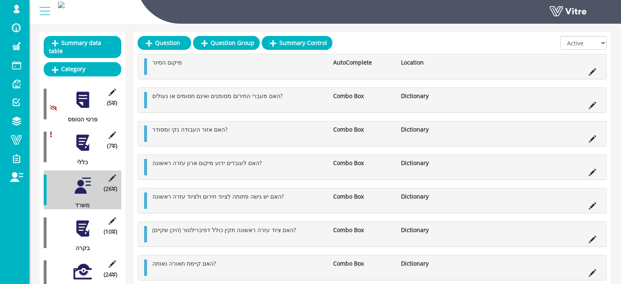
click at [83, 136] on div at bounding box center [82, 142] width 18 height 18
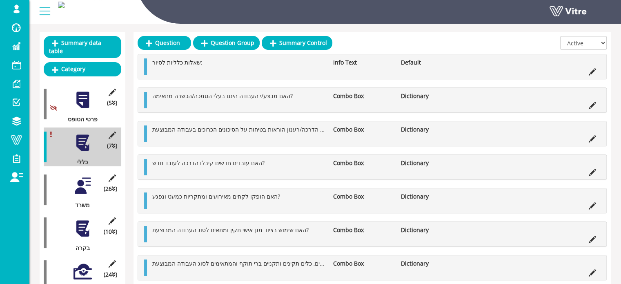
click at [80, 176] on div at bounding box center [82, 185] width 18 height 18
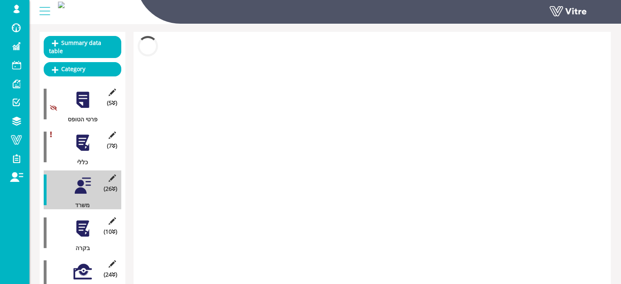
click at [84, 133] on div at bounding box center [82, 142] width 18 height 18
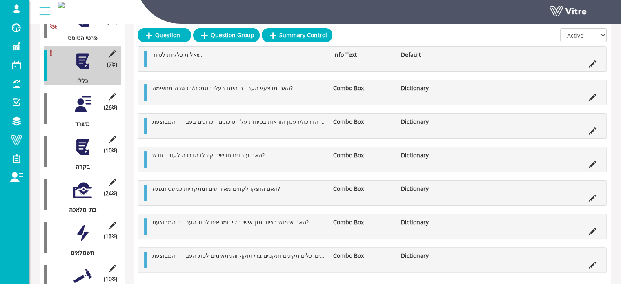
scroll to position [163, 0]
click at [80, 137] on div at bounding box center [82, 146] width 18 height 18
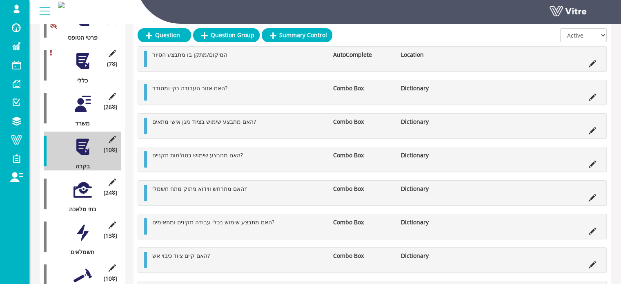
click at [84, 181] on div at bounding box center [82, 189] width 18 height 18
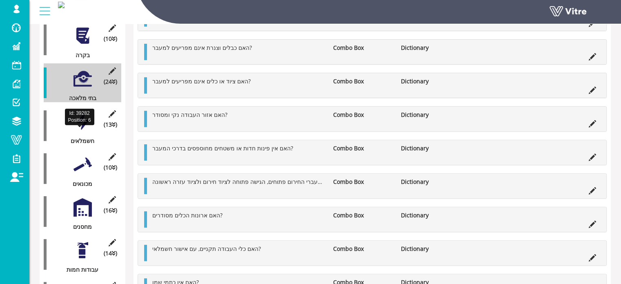
scroll to position [286, 0]
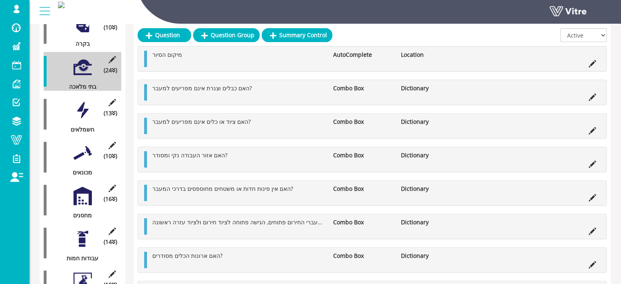
click at [85, 186] on div at bounding box center [82, 195] width 18 height 18
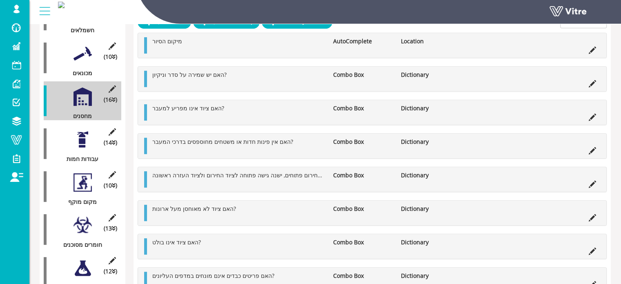
scroll to position [371, 0]
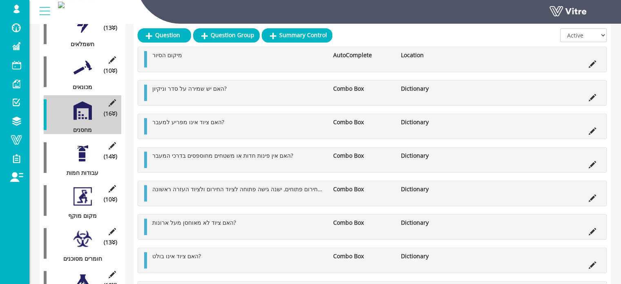
click at [85, 148] on div at bounding box center [82, 153] width 18 height 18
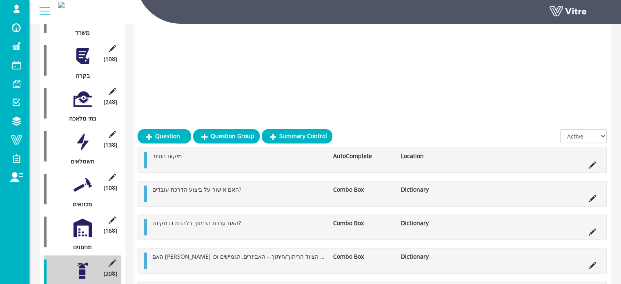
scroll to position [248, 0]
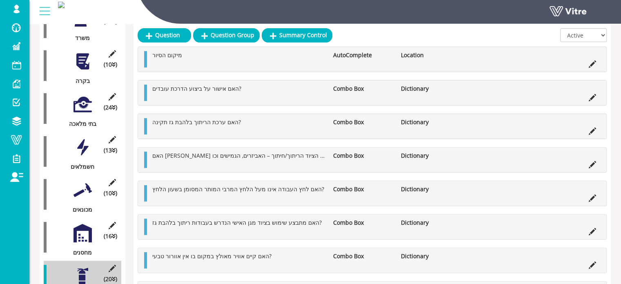
click at [85, 100] on div at bounding box center [82, 104] width 18 height 18
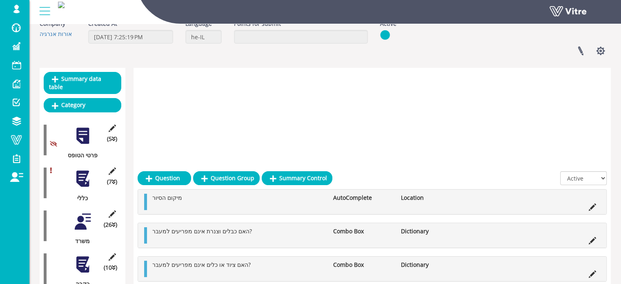
scroll to position [44, 0]
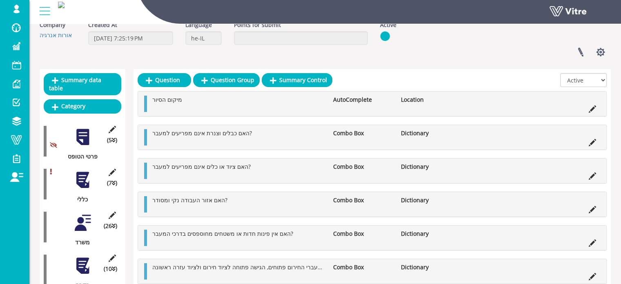
click at [84, 171] on div at bounding box center [82, 180] width 18 height 18
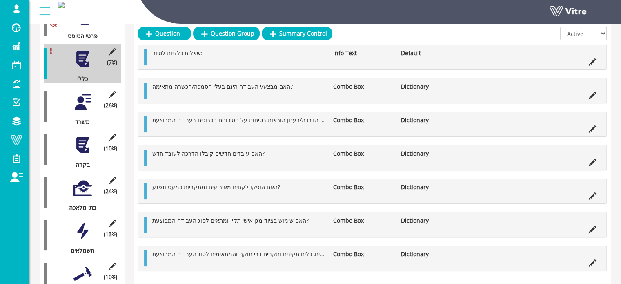
scroll to position [163, 0]
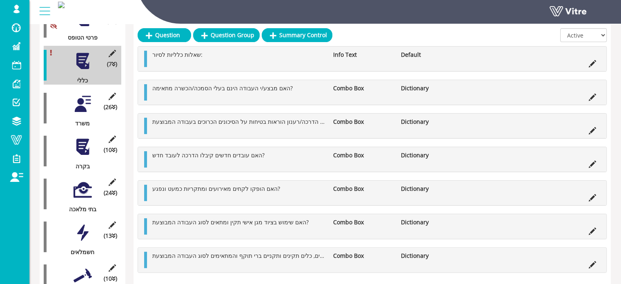
click at [80, 223] on div at bounding box center [82, 232] width 18 height 18
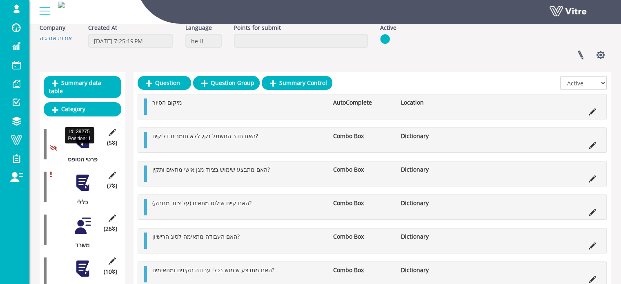
scroll to position [41, 0]
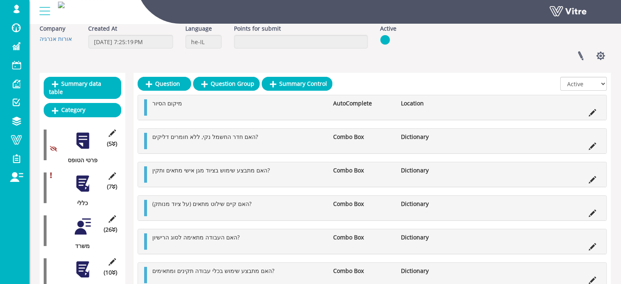
click at [82, 174] on div at bounding box center [82, 183] width 18 height 18
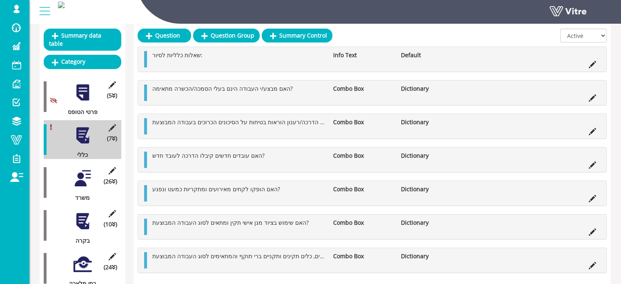
scroll to position [71, 0]
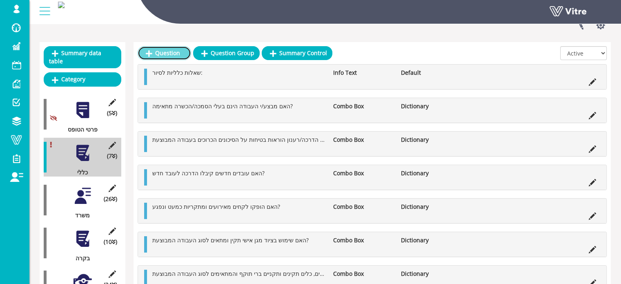
click at [174, 52] on link "Question" at bounding box center [163, 53] width 53 height 14
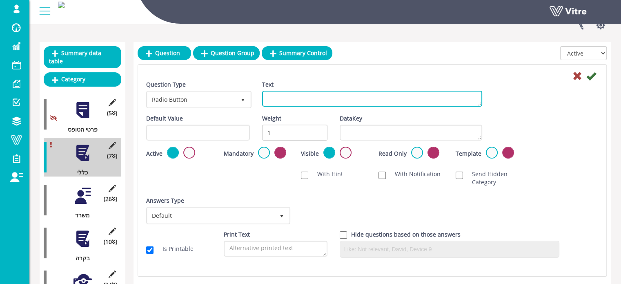
click at [279, 98] on textarea "Text" at bounding box center [372, 99] width 220 height 16
type textarea "א"
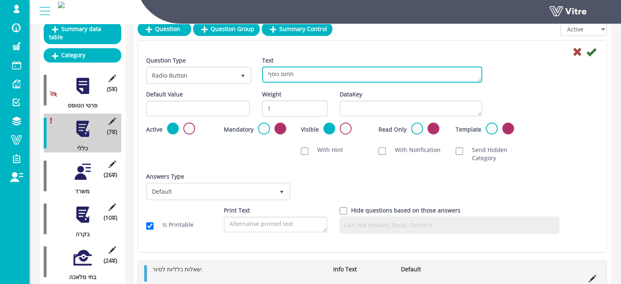
scroll to position [122, 0]
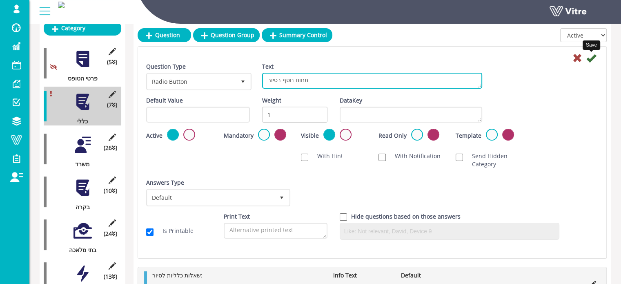
type textarea "תחום נוסף בסיור"
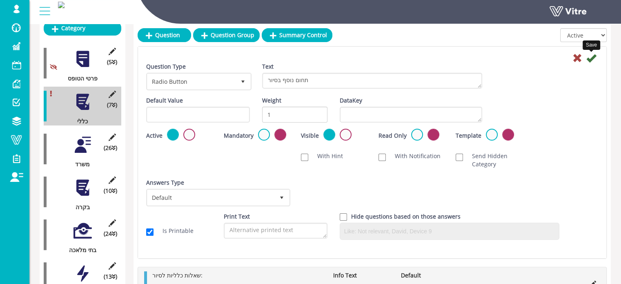
click at [589, 60] on icon at bounding box center [591, 58] width 10 height 10
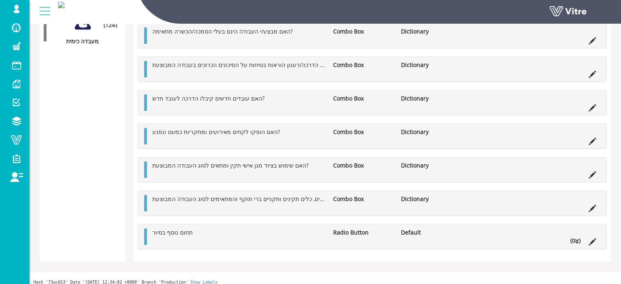
scroll to position [636, 0]
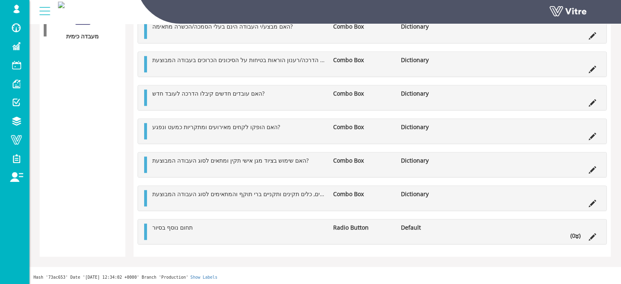
click at [579, 235] on li "(0 )" at bounding box center [575, 235] width 18 height 8
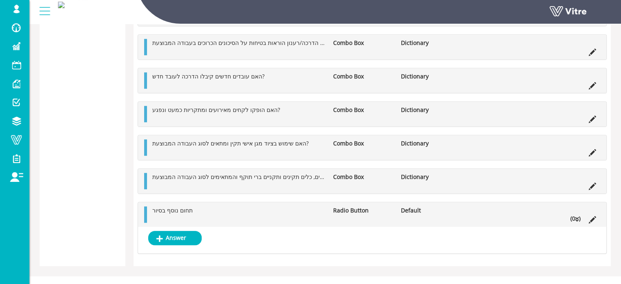
scroll to position [662, 0]
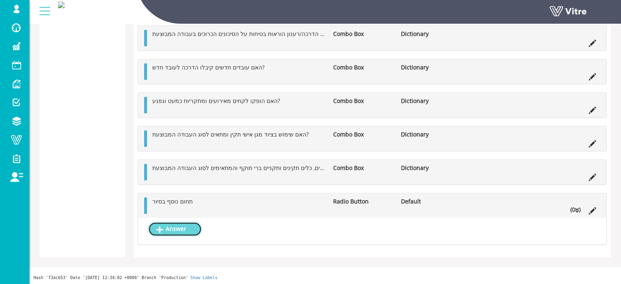
click at [175, 228] on link "Answer" at bounding box center [174, 229] width 53 height 14
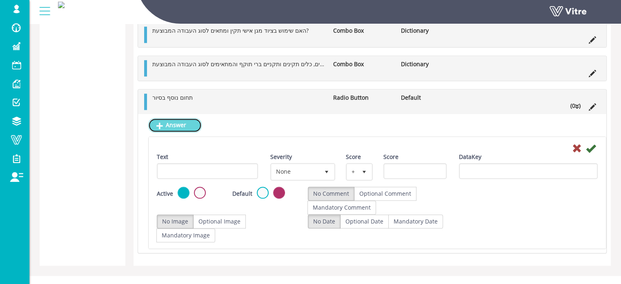
scroll to position [773, 0]
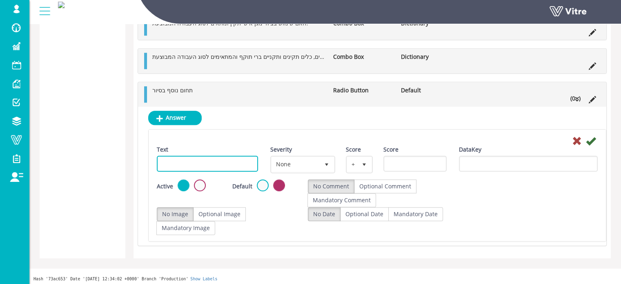
click at [209, 160] on input "Text" at bounding box center [207, 163] width 101 height 16
type input "משרד"
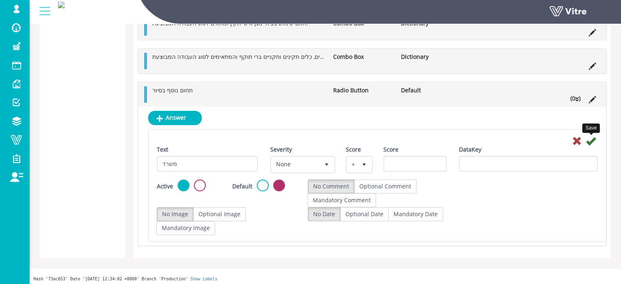
click at [591, 141] on icon at bounding box center [590, 141] width 10 height 10
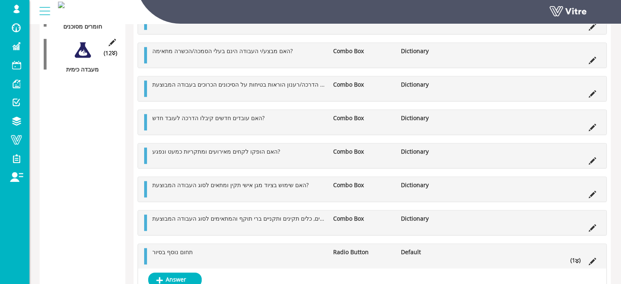
scroll to position [687, 0]
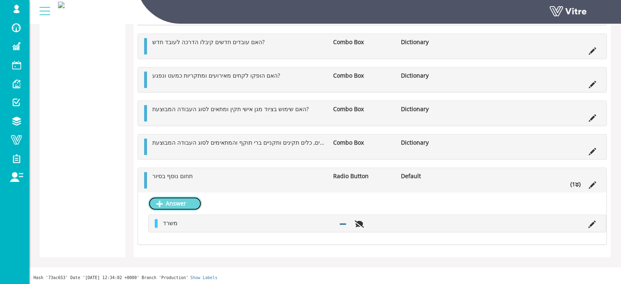
click at [190, 200] on link "Answer" at bounding box center [174, 203] width 53 height 14
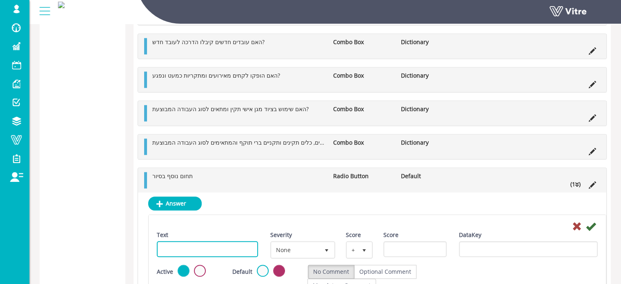
click at [207, 246] on input "Text" at bounding box center [207, 249] width 101 height 16
type input "בקרה"
click at [592, 224] on icon at bounding box center [590, 226] width 10 height 10
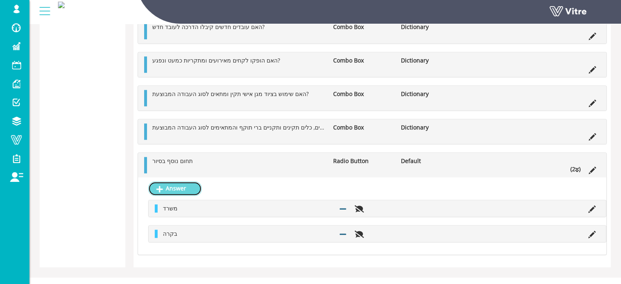
click at [182, 186] on link "Answer" at bounding box center [174, 188] width 53 height 14
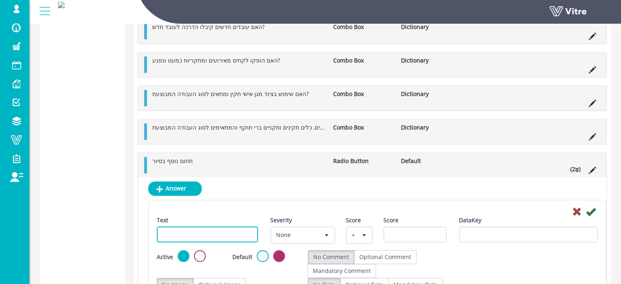
click at [224, 232] on input "Text" at bounding box center [207, 234] width 101 height 16
type input "בתי מלאכה"
click at [591, 210] on icon at bounding box center [590, 211] width 10 height 10
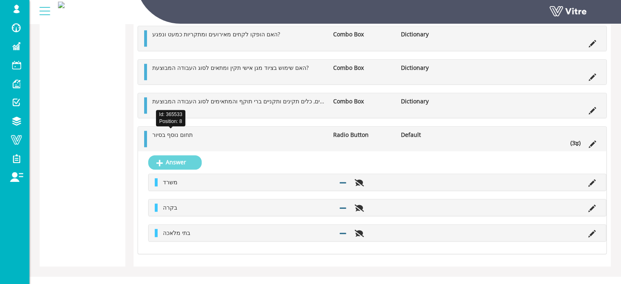
scroll to position [734, 0]
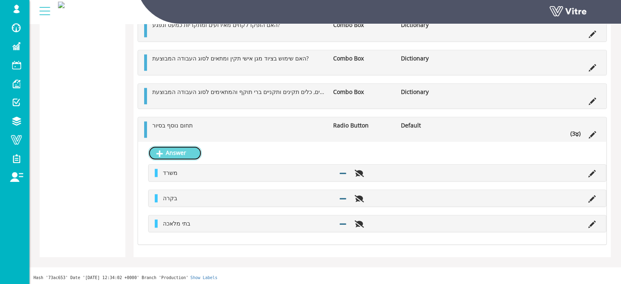
click at [182, 153] on link "Answer" at bounding box center [174, 153] width 53 height 14
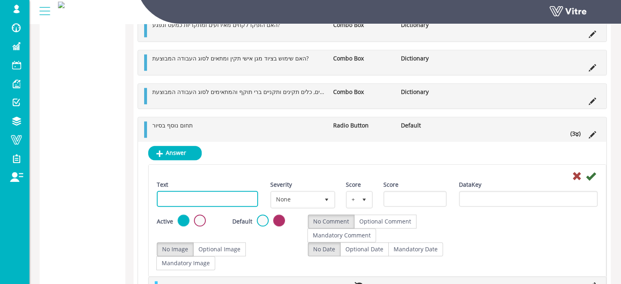
click at [230, 197] on input "Text" at bounding box center [207, 199] width 101 height 16
type input "מעבדה כימית"
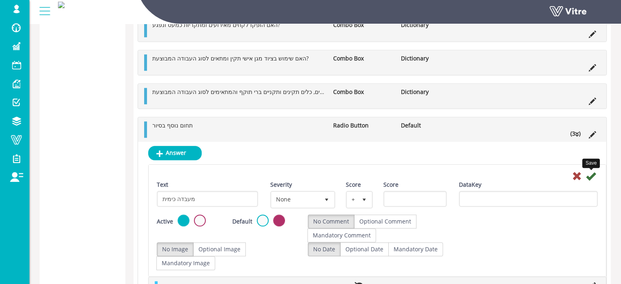
click at [590, 176] on icon at bounding box center [590, 176] width 10 height 10
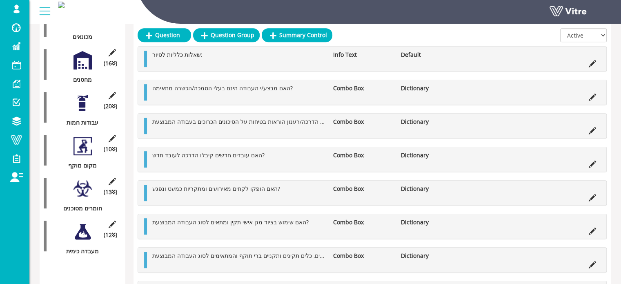
scroll to position [610, 0]
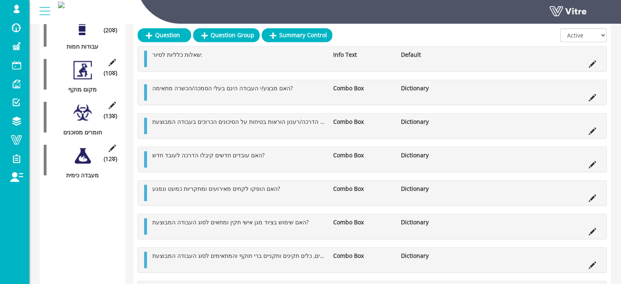
click at [84, 146] on div at bounding box center [82, 155] width 18 height 18
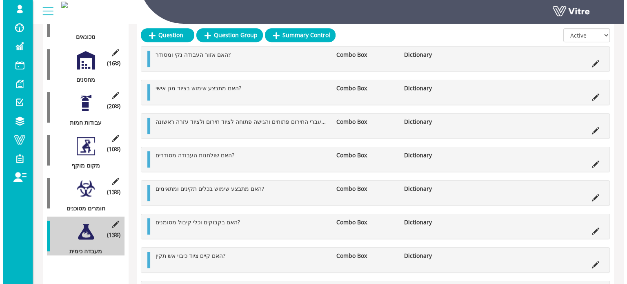
scroll to position [497, 0]
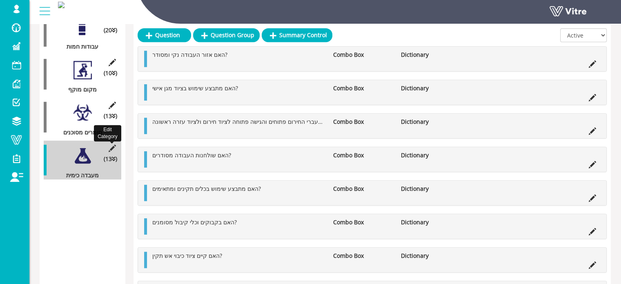
click at [110, 144] on icon at bounding box center [112, 147] width 10 height 7
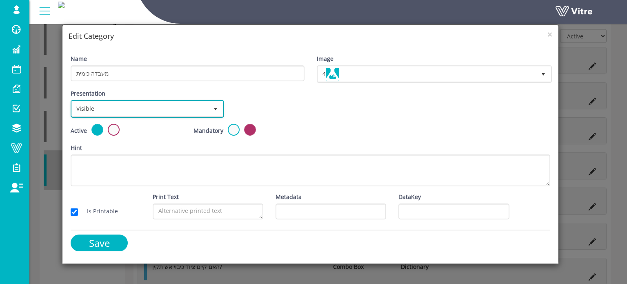
click at [217, 106] on span "select" at bounding box center [215, 109] width 7 height 7
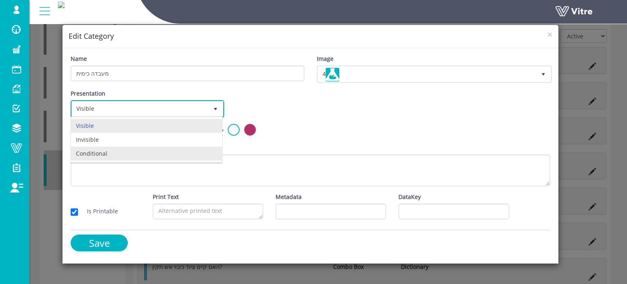
click at [106, 151] on li "Conditional" at bounding box center [146, 153] width 151 height 14
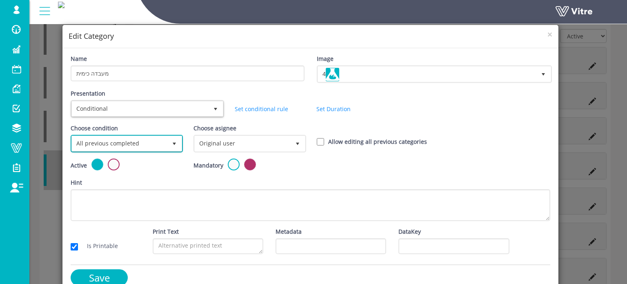
click at [171, 143] on span "select" at bounding box center [174, 143] width 7 height 7
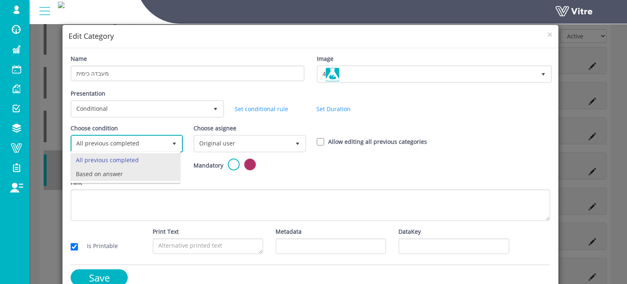
click at [115, 173] on li "Based on answer" at bounding box center [125, 174] width 109 height 14
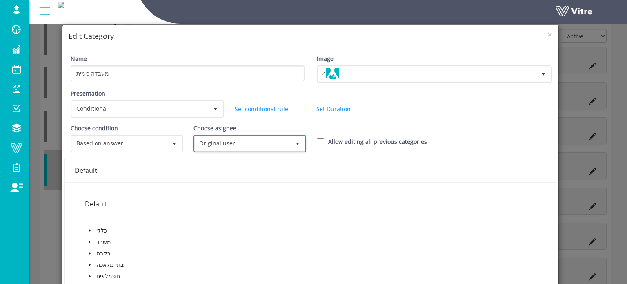
click at [295, 142] on span "select" at bounding box center [297, 143] width 7 height 7
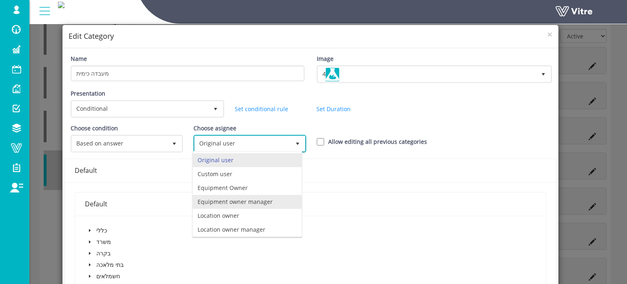
scroll to position [55, 0]
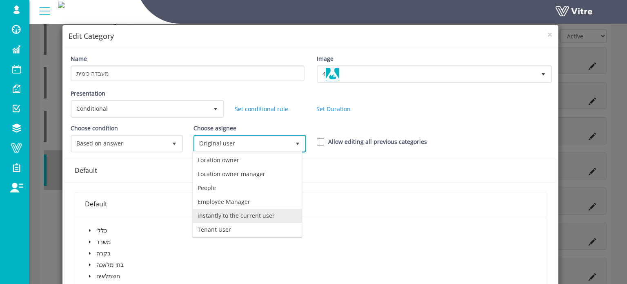
click at [259, 213] on li "instantly to the current user" at bounding box center [247, 215] width 109 height 14
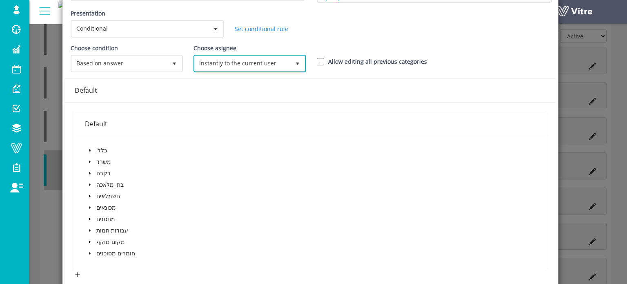
scroll to position [82, 0]
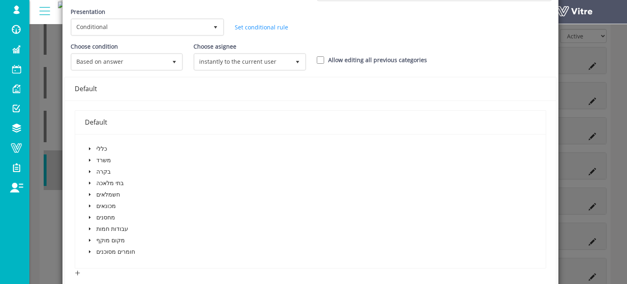
click at [89, 147] on icon "caret-down" at bounding box center [90, 148] width 2 height 3
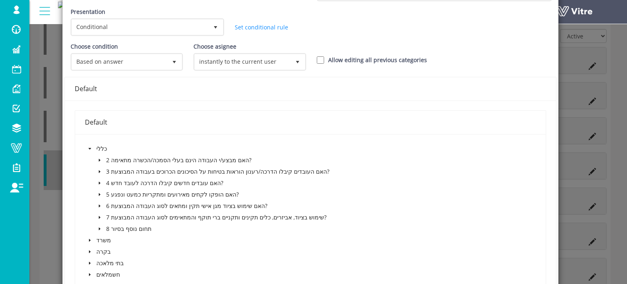
click at [99, 226] on icon "caret-down" at bounding box center [100, 228] width 4 height 4
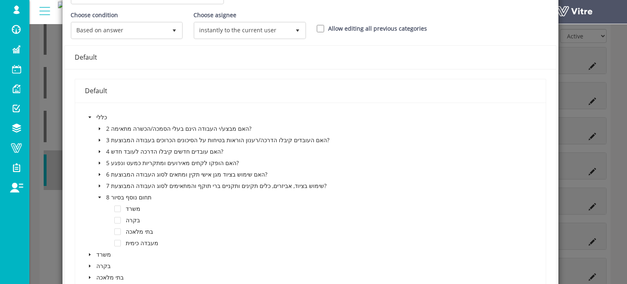
scroll to position [163, 0]
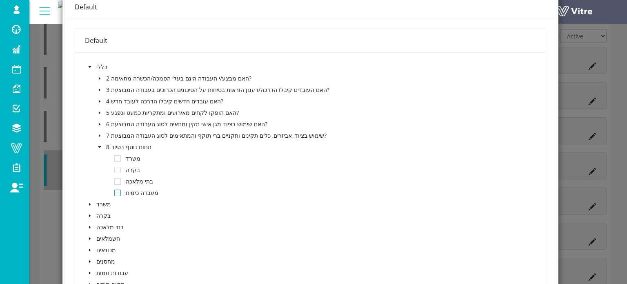
click at [118, 190] on span at bounding box center [117, 192] width 7 height 7
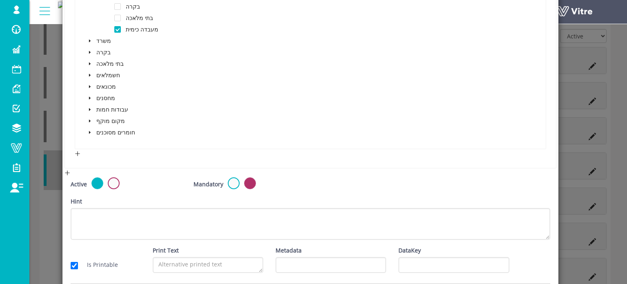
scroll to position [357, 0]
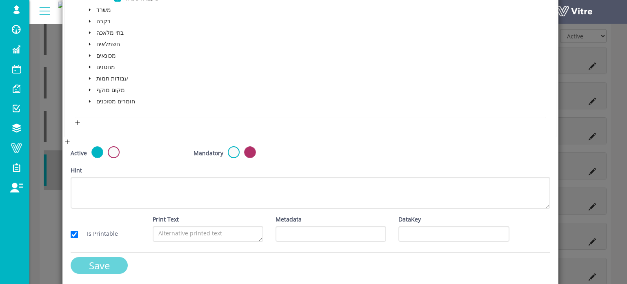
click at [111, 261] on input "Save" at bounding box center [99, 265] width 57 height 17
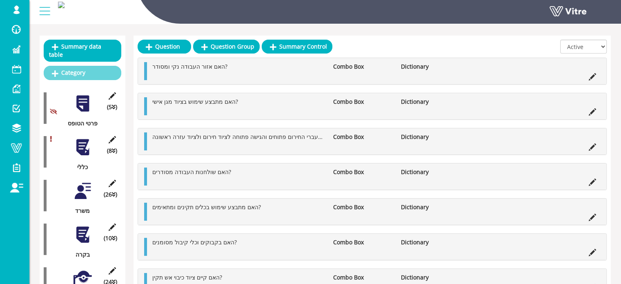
scroll to position [0, 0]
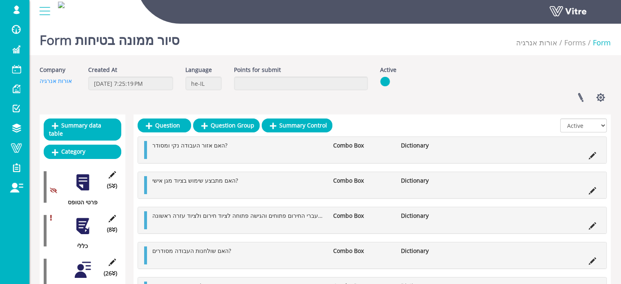
click at [86, 220] on div at bounding box center [82, 226] width 18 height 18
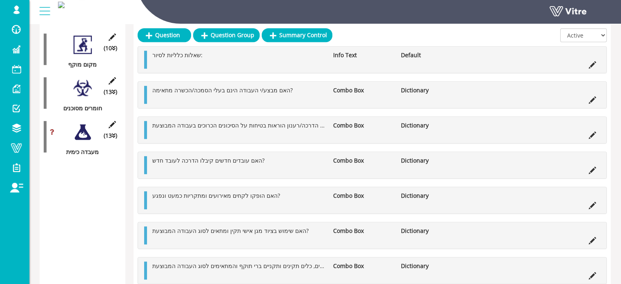
click at [82, 123] on div at bounding box center [82, 132] width 18 height 18
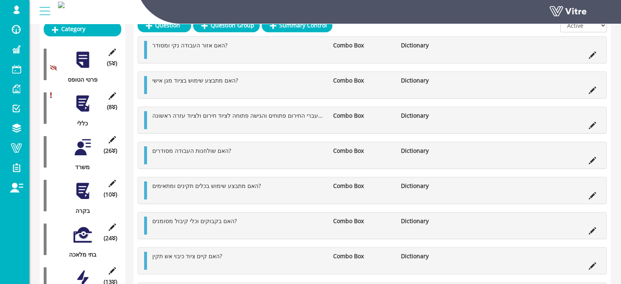
scroll to position [82, 0]
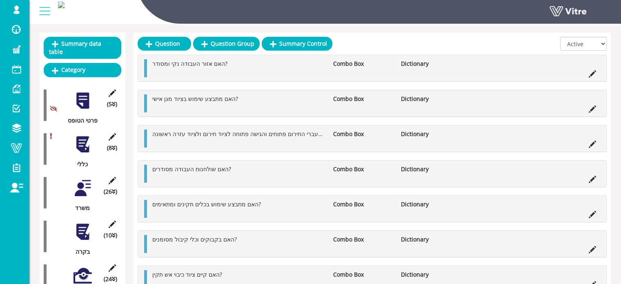
click at [83, 138] on div at bounding box center [82, 144] width 18 height 18
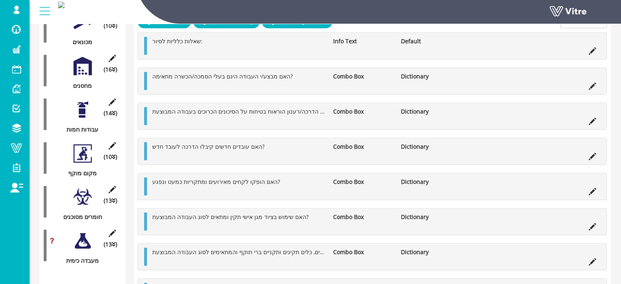
scroll to position [408, 0]
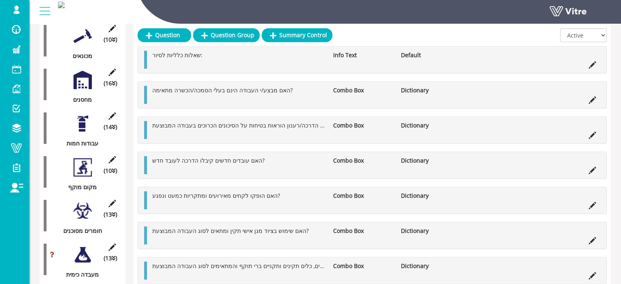
click at [84, 158] on div at bounding box center [82, 167] width 18 height 18
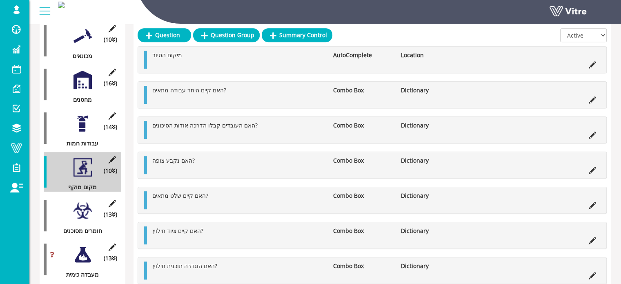
click at [79, 115] on div at bounding box center [82, 123] width 18 height 18
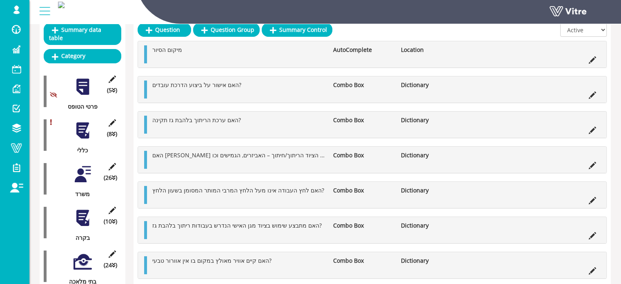
scroll to position [82, 0]
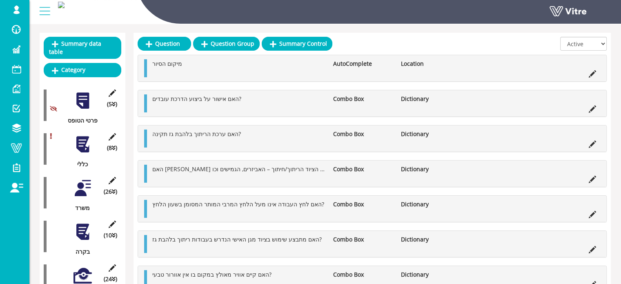
click at [86, 135] on div at bounding box center [82, 144] width 18 height 18
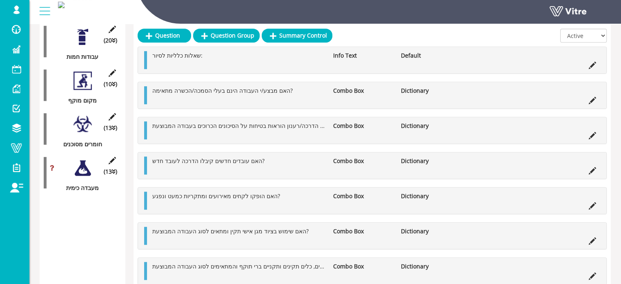
scroll to position [500, 0]
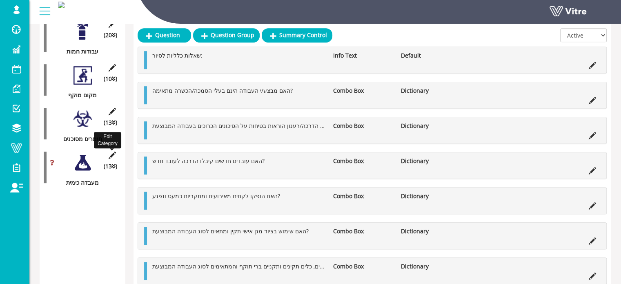
click at [112, 151] on icon at bounding box center [112, 154] width 10 height 7
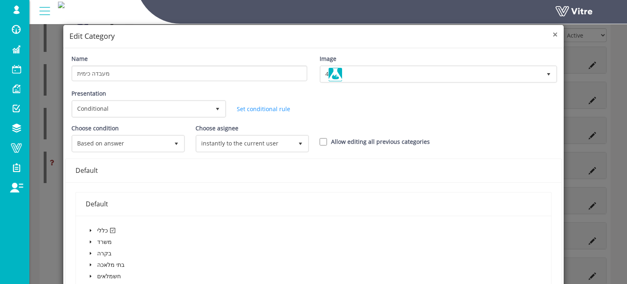
click at [552, 34] on span "×" at bounding box center [554, 34] width 5 height 11
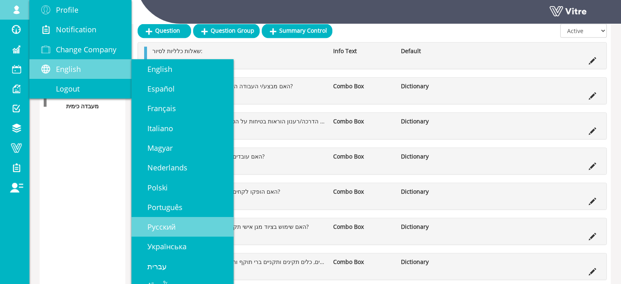
scroll to position [581, 0]
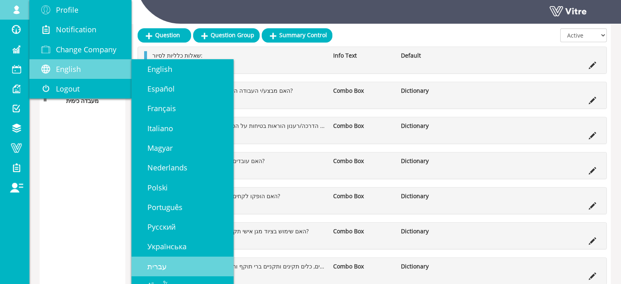
click at [166, 266] on link "עברית" at bounding box center [182, 266] width 102 height 20
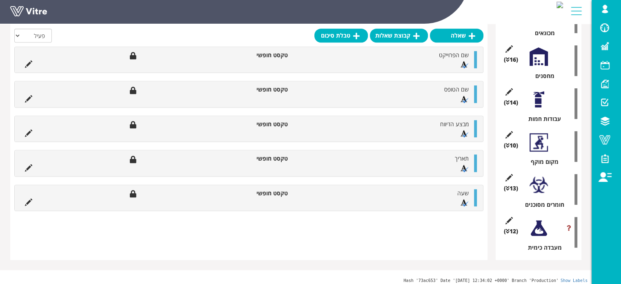
scroll to position [421, 0]
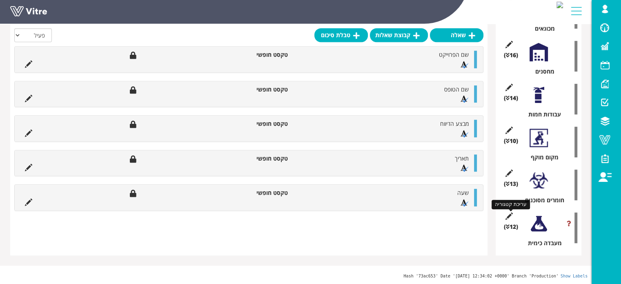
click at [508, 215] on icon at bounding box center [508, 215] width 10 height 7
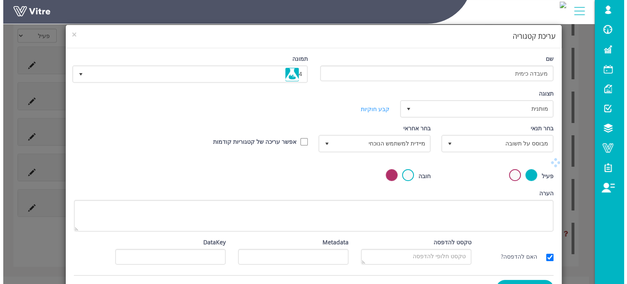
scroll to position [421, 0]
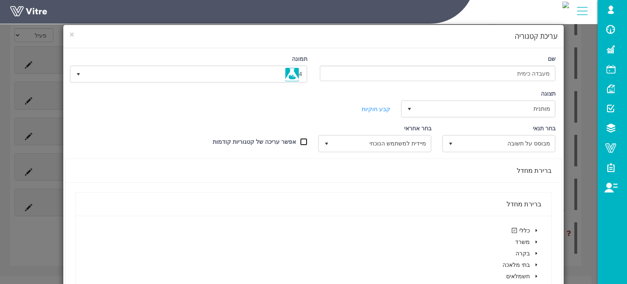
click at [306, 140] on input "אפשר עריכה של קטגוריות קודמות" at bounding box center [303, 141] width 7 height 7
checkbox input "true"
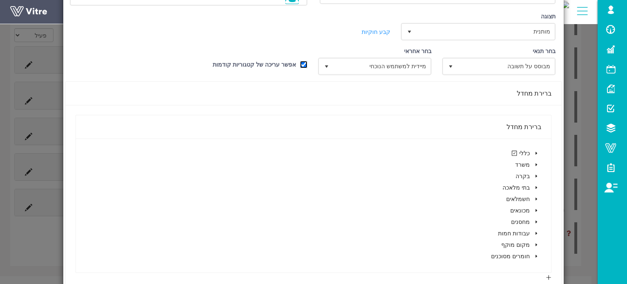
scroll to position [82, 0]
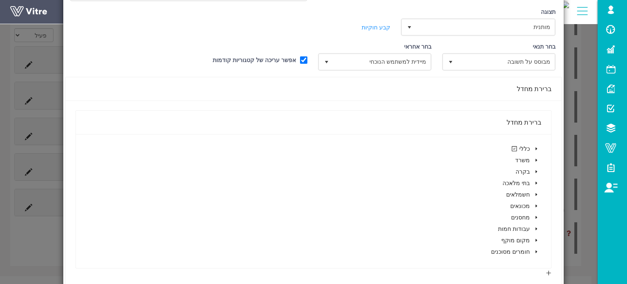
click at [537, 146] on icon "caret-down" at bounding box center [536, 148] width 4 height 4
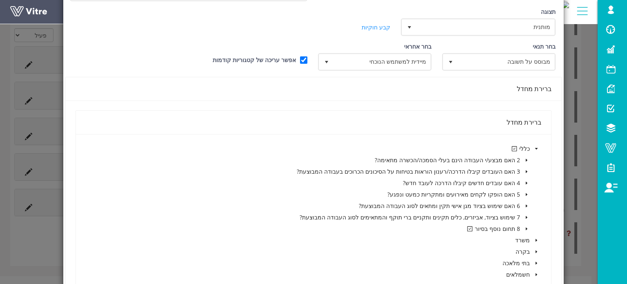
click at [525, 226] on icon "caret-down" at bounding box center [526, 228] width 4 height 4
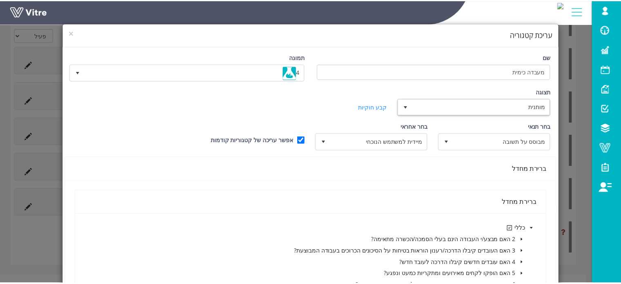
scroll to position [0, 0]
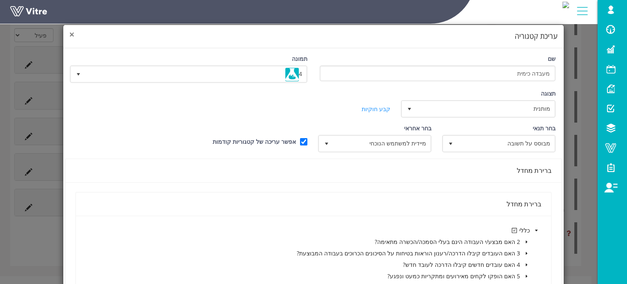
click at [74, 34] on span "×" at bounding box center [71, 34] width 5 height 11
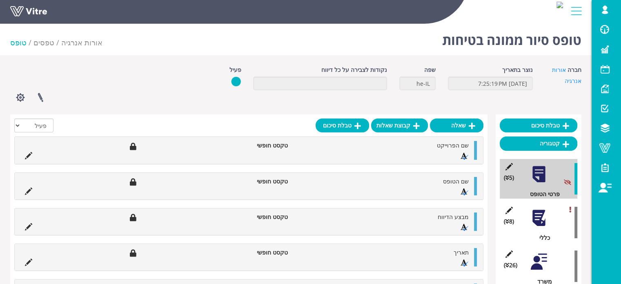
click at [542, 215] on div at bounding box center [538, 217] width 18 height 18
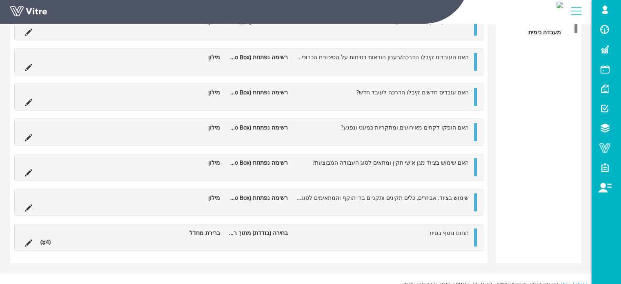
scroll to position [650, 0]
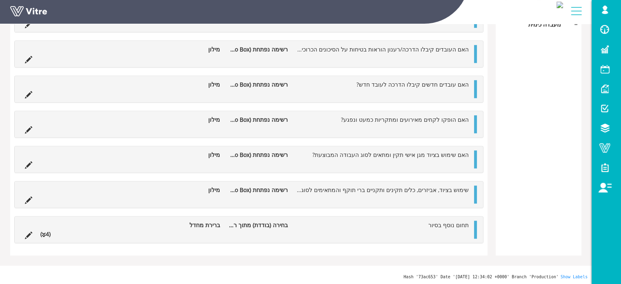
click at [47, 233] on li "(4 )" at bounding box center [45, 233] width 18 height 9
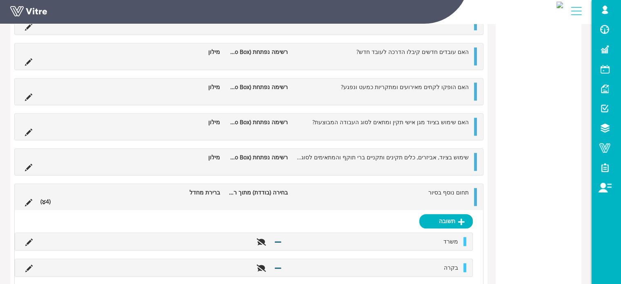
scroll to position [779, 0]
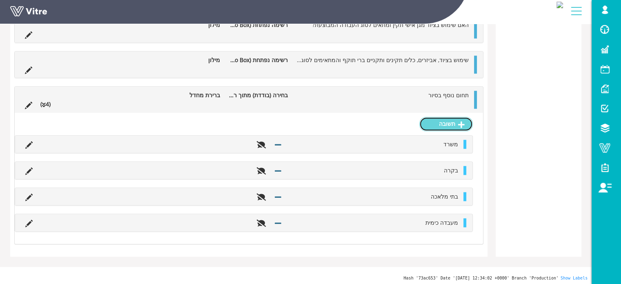
click at [460, 126] on icon at bounding box center [461, 124] width 7 height 7
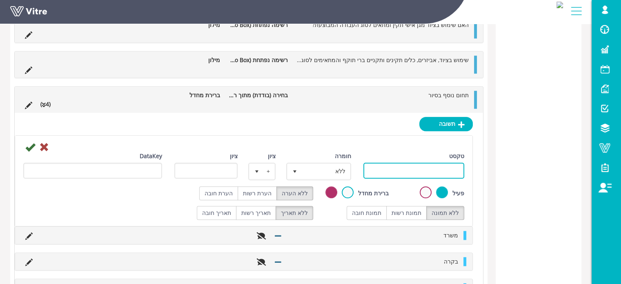
click at [441, 165] on input "טקסט" at bounding box center [413, 170] width 101 height 16
type input "חומרים מסוכנים"
click at [32, 145] on icon at bounding box center [30, 147] width 10 height 10
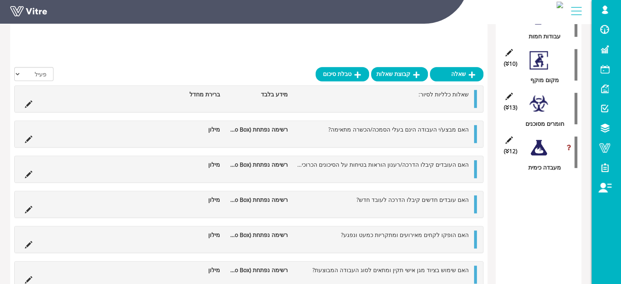
scroll to position [501, 0]
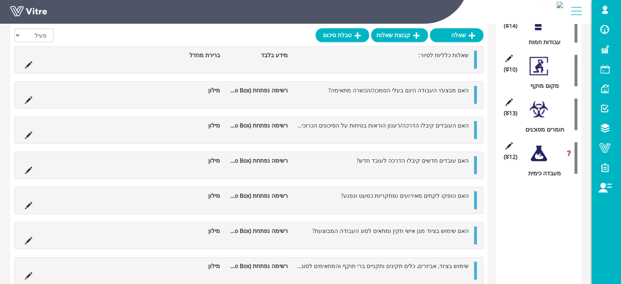
click at [535, 108] on div at bounding box center [538, 109] width 18 height 18
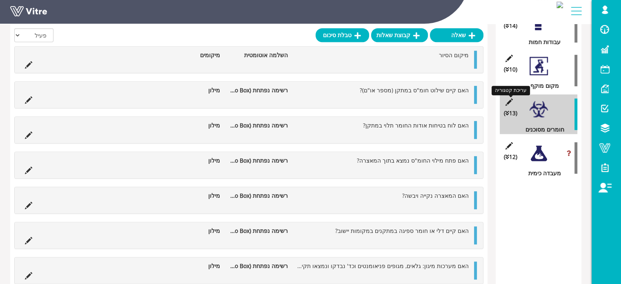
click at [507, 100] on icon at bounding box center [508, 101] width 10 height 7
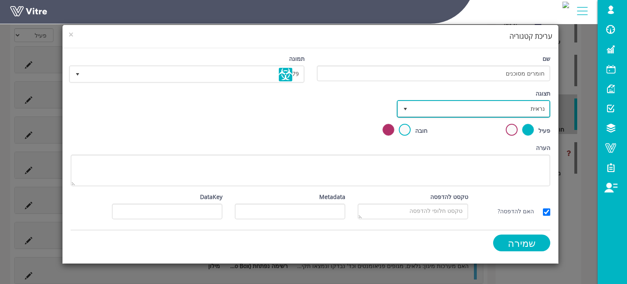
click at [519, 107] on span "נראית" at bounding box center [480, 108] width 137 height 15
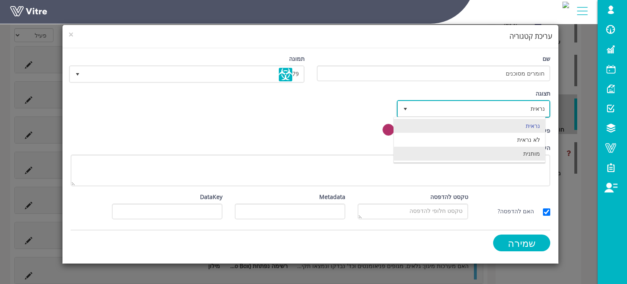
click at [526, 152] on li "מותנית" at bounding box center [469, 153] width 151 height 14
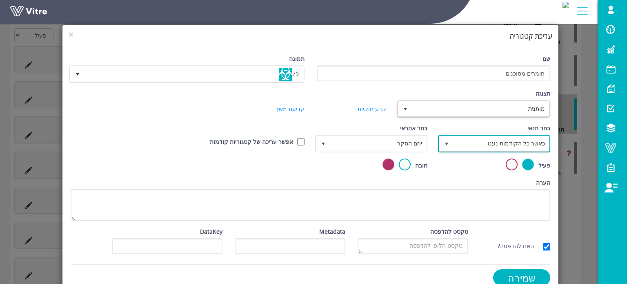
click at [527, 141] on span "כאשר כל הקודמות נענו" at bounding box center [501, 143] width 96 height 15
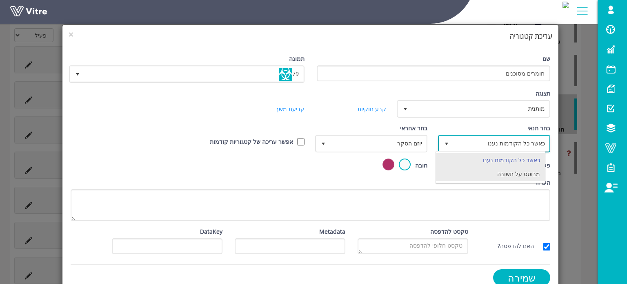
click at [518, 174] on li "מבוסס על תשובה" at bounding box center [490, 174] width 109 height 14
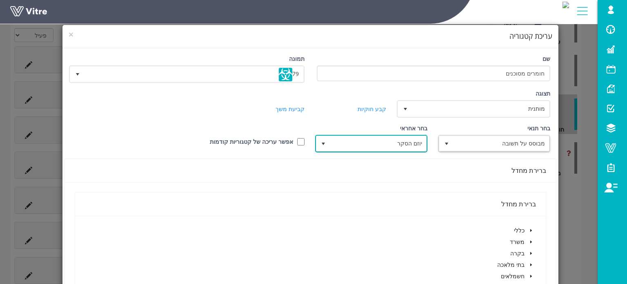
click at [384, 143] on span "יוזם הסקר" at bounding box center [378, 143] width 96 height 15
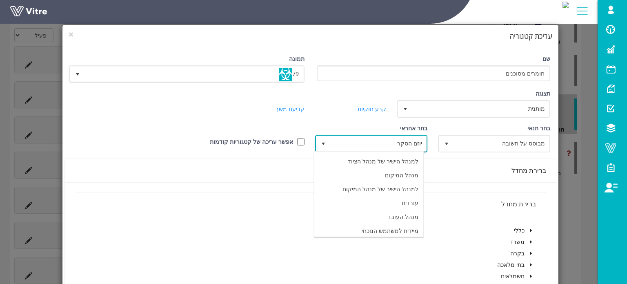
scroll to position [55, 0]
click at [412, 213] on li "מיידית למשתמש הנוכחי" at bounding box center [368, 215] width 109 height 14
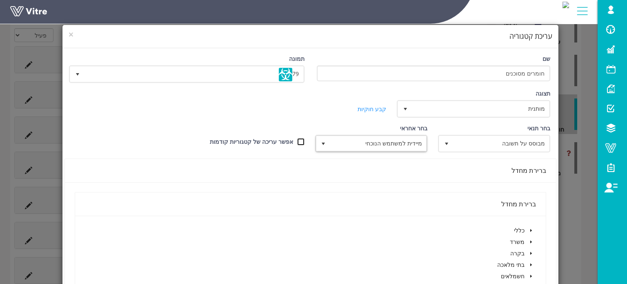
click at [303, 142] on input "אפשר עריכה של קטגוריות קודמות" at bounding box center [300, 141] width 7 height 7
checkbox input "true"
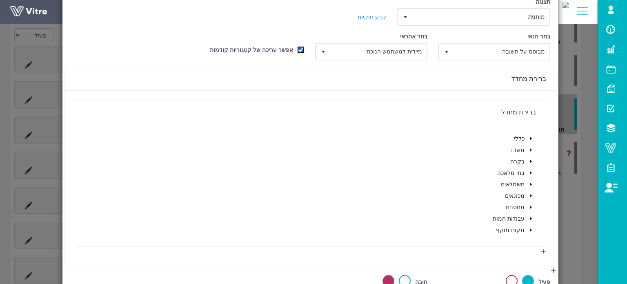
scroll to position [122, 0]
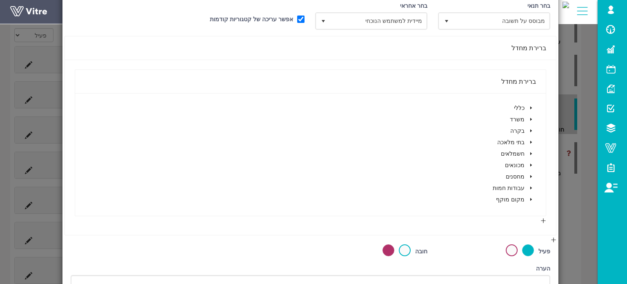
click at [531, 106] on icon "caret-down" at bounding box center [531, 108] width 4 height 4
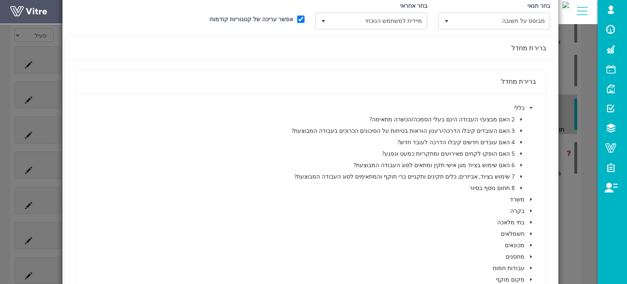
click at [523, 184] on span at bounding box center [521, 188] width 10 height 10
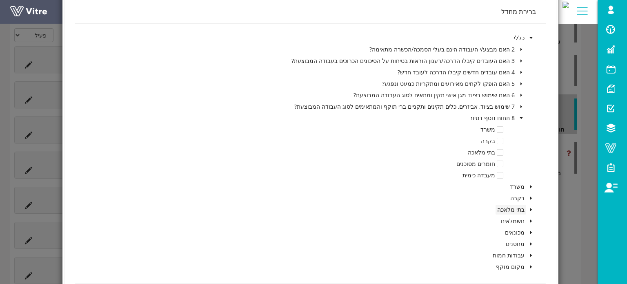
scroll to position [204, 0]
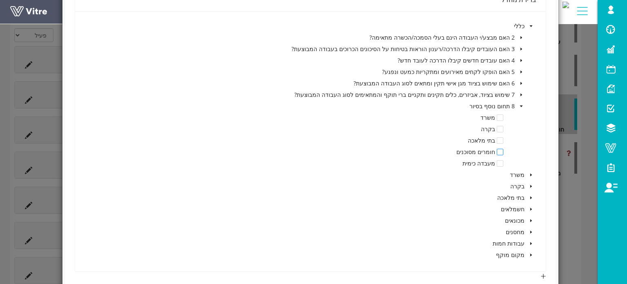
click at [499, 151] on span at bounding box center [500, 152] width 7 height 7
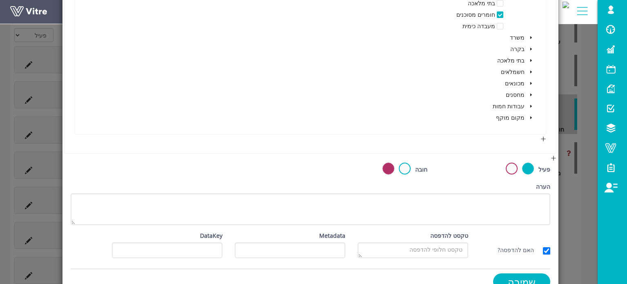
scroll to position [357, 0]
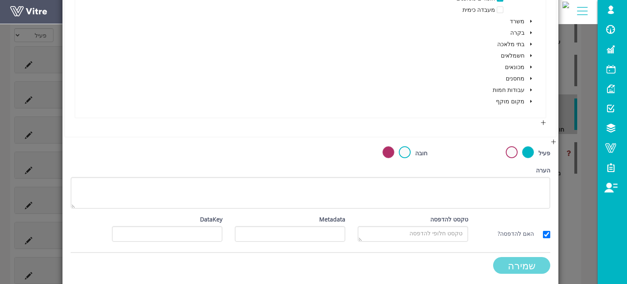
click at [507, 261] on input "שמירה" at bounding box center [521, 265] width 57 height 17
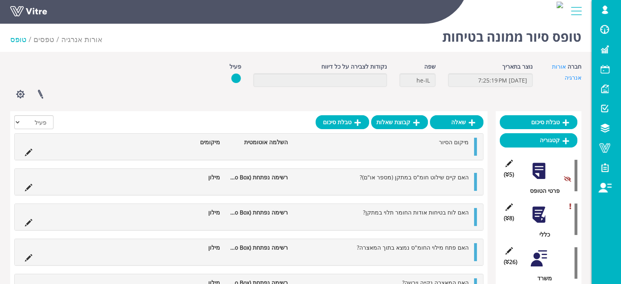
scroll to position [0, 0]
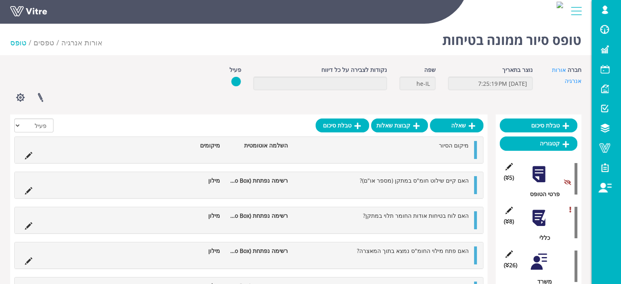
click at [540, 220] on div at bounding box center [538, 217] width 18 height 18
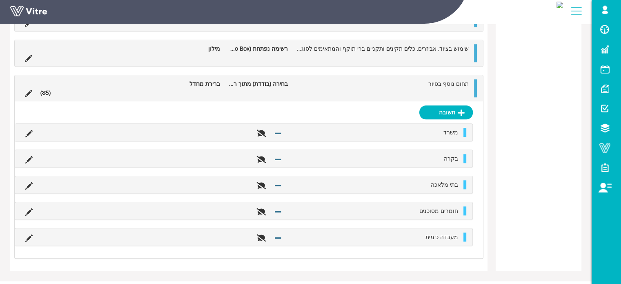
scroll to position [796, 0]
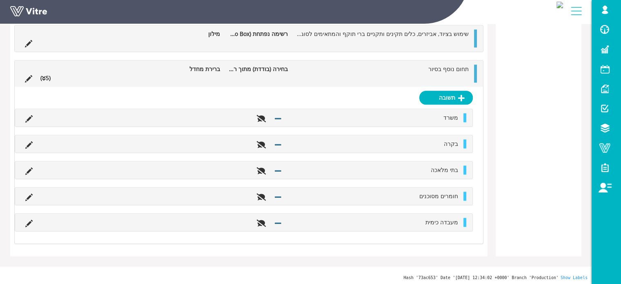
click at [320, 65] on li "תחום נוסף בסיור" at bounding box center [382, 68] width 181 height 9
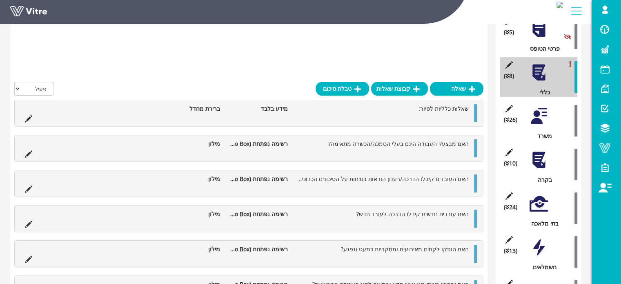
scroll to position [110, 0]
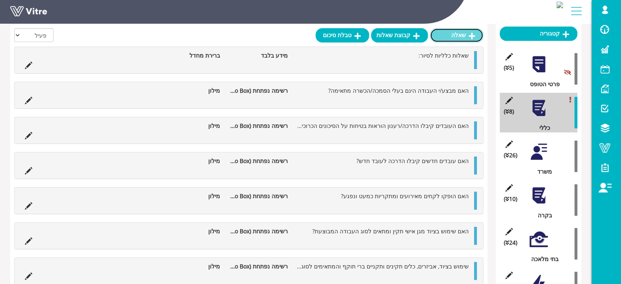
click at [471, 35] on icon at bounding box center [471, 35] width 7 height 7
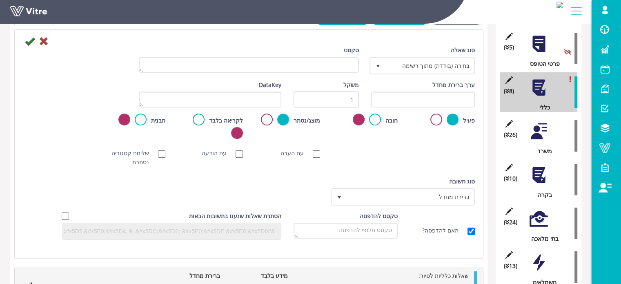
scroll to position [151, 0]
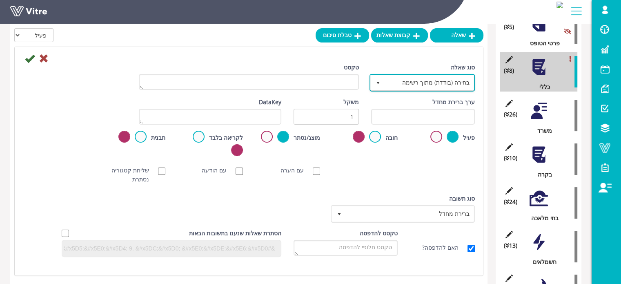
click at [401, 83] on span "בחירה (בודדת) מתוך רשימה" at bounding box center [429, 82] width 89 height 15
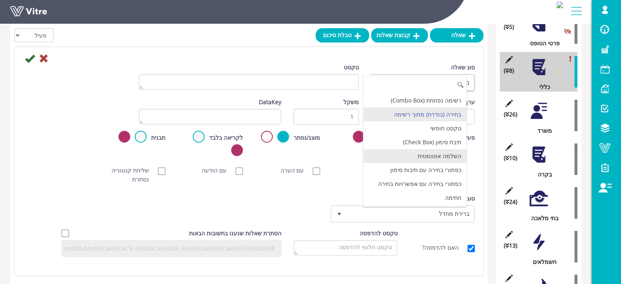
click at [441, 157] on li "השלמה אוטומטית" at bounding box center [414, 156] width 103 height 14
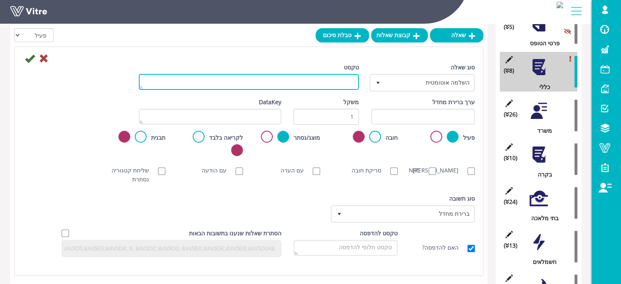
click at [344, 83] on textarea "טקסט" at bounding box center [249, 82] width 220 height 16
type textarea "מיקום הסיור"
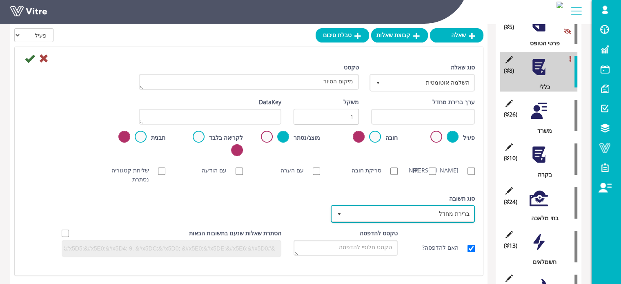
click at [348, 206] on span "ברירת מחדל" at bounding box center [410, 213] width 128 height 15
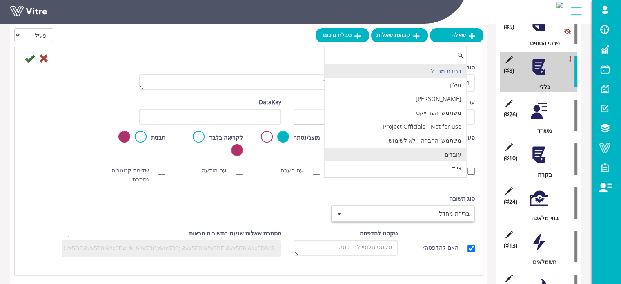
scroll to position [41, 0]
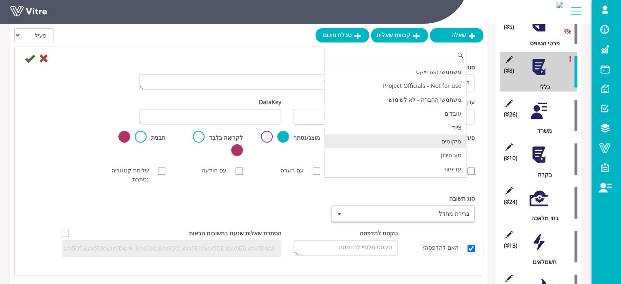
click at [411, 142] on li "מיקומים" at bounding box center [395, 141] width 142 height 14
checkbox input "true"
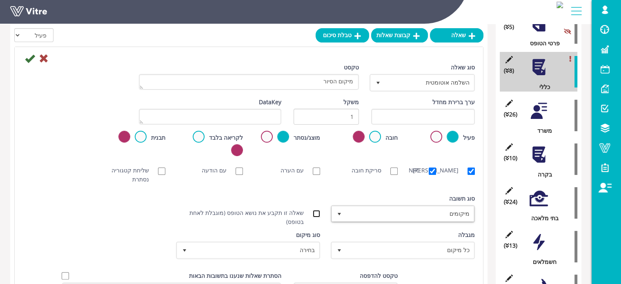
click at [316, 210] on input "שאלה זו תקבע את נושא הטופס (מוגבלת לאחת בטופס)" at bounding box center [316, 213] width 7 height 7
checkbox input "true"
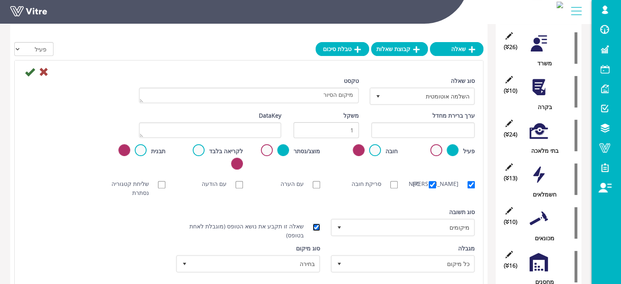
scroll to position [232, 0]
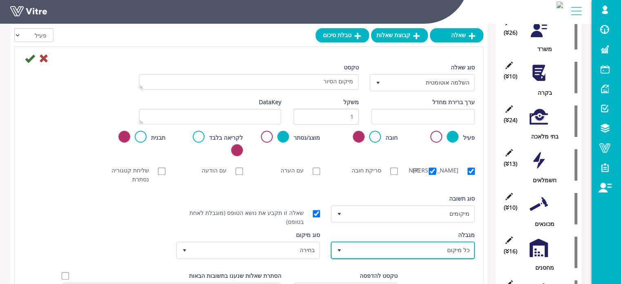
click at [342, 247] on span "select" at bounding box center [339, 250] width 7 height 7
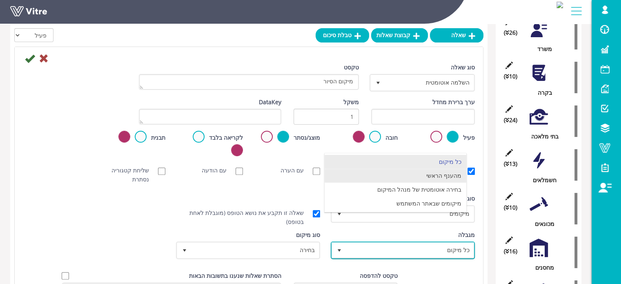
click at [414, 176] on li "מהענף הראשי" at bounding box center [395, 175] width 142 height 14
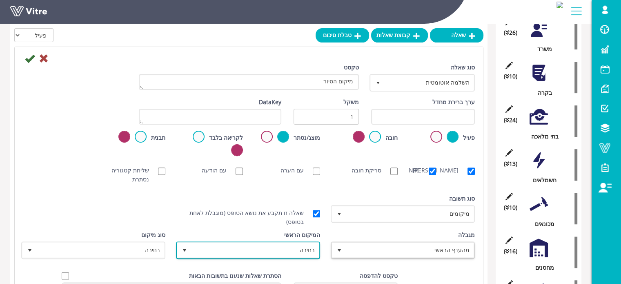
click at [270, 242] on span "בחירה" at bounding box center [255, 249] width 128 height 15
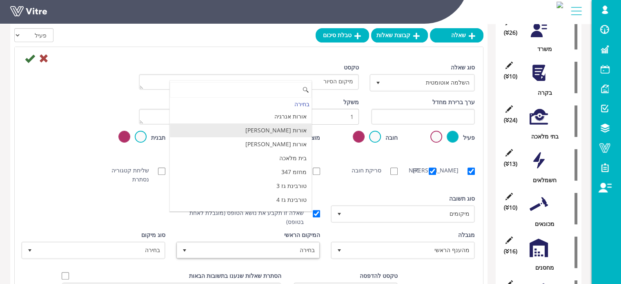
click at [299, 130] on li "אורות יוסף" at bounding box center [241, 130] width 142 height 14
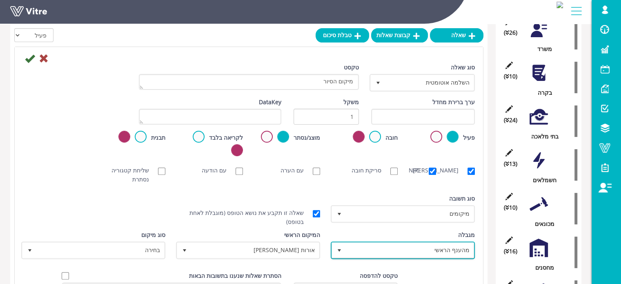
click at [337, 247] on span "select" at bounding box center [339, 250] width 7 height 7
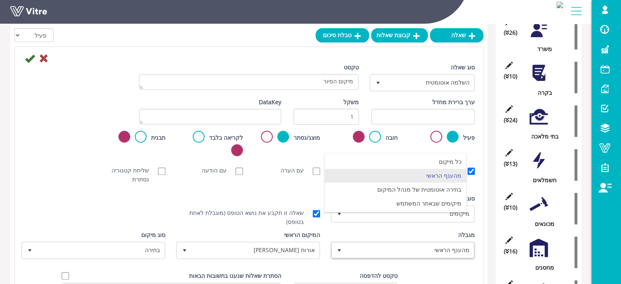
click at [58, 112] on div "ערך ברירת מחדל משקל 1 DataKey" at bounding box center [249, 114] width 464 height 33
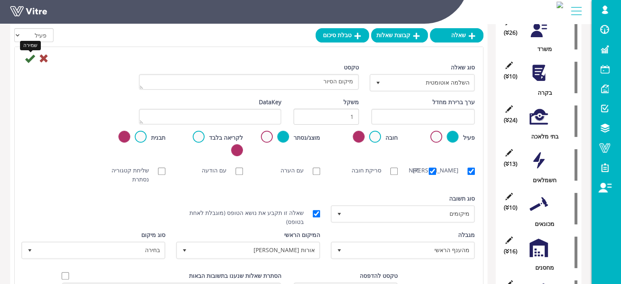
click at [28, 59] on icon at bounding box center [30, 58] width 10 height 10
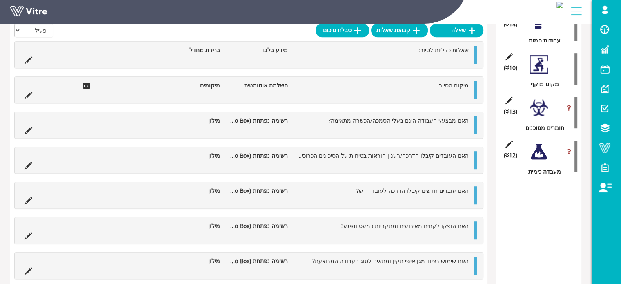
scroll to position [489, 0]
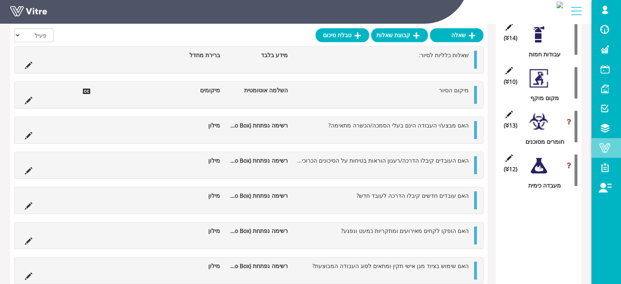
click at [603, 149] on span at bounding box center [604, 148] width 20 height 10
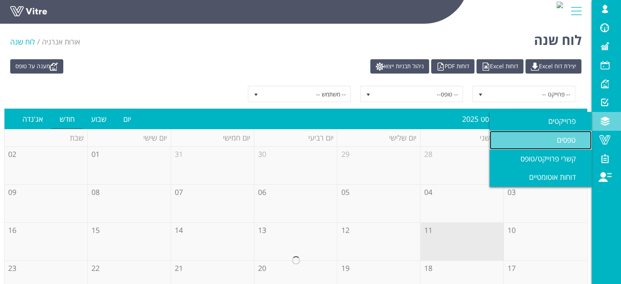
click at [561, 138] on span "טפסים" at bounding box center [570, 140] width 29 height 10
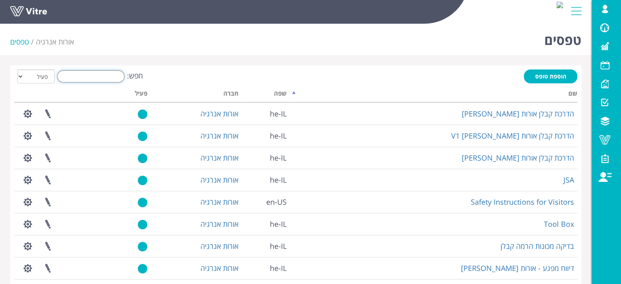
click at [106, 75] on input "חפש:" at bounding box center [90, 76] width 67 height 12
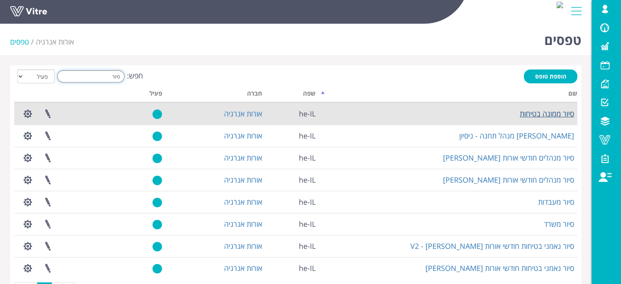
type input "סיור"
click at [541, 115] on link "סיור ממונה בטיחות" at bounding box center [546, 114] width 54 height 10
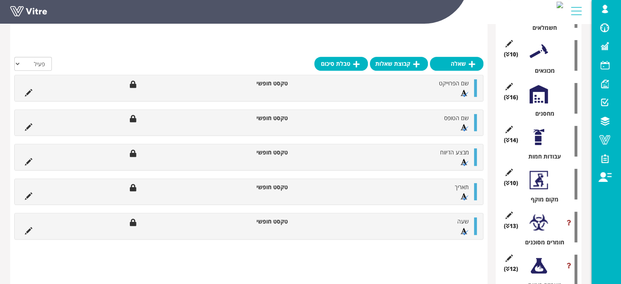
scroll to position [408, 0]
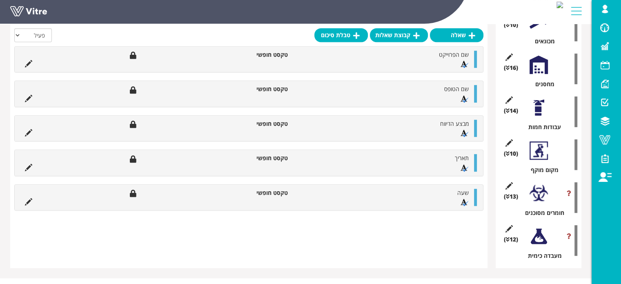
click at [538, 195] on div at bounding box center [538, 193] width 18 height 18
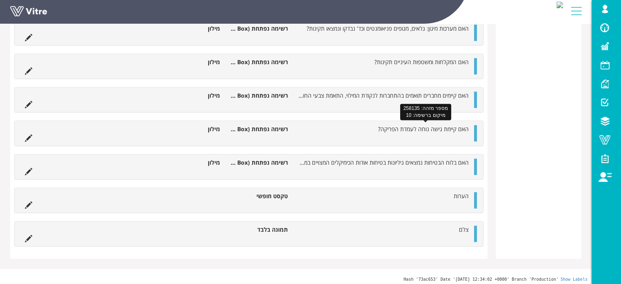
scroll to position [803, 0]
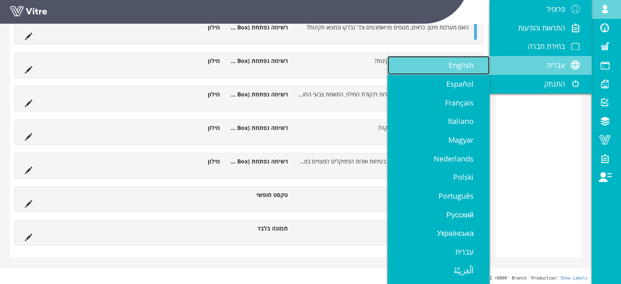
click at [461, 66] on span "English" at bounding box center [465, 65] width 35 height 10
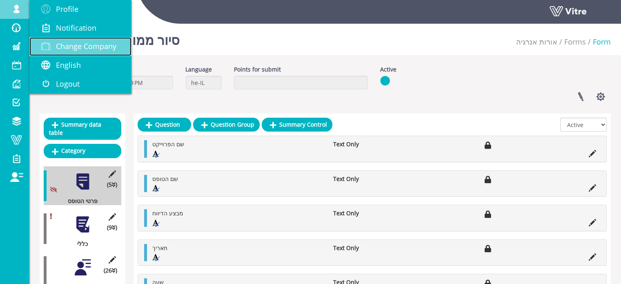
click at [71, 42] on span "Change Company" at bounding box center [86, 46] width 60 height 10
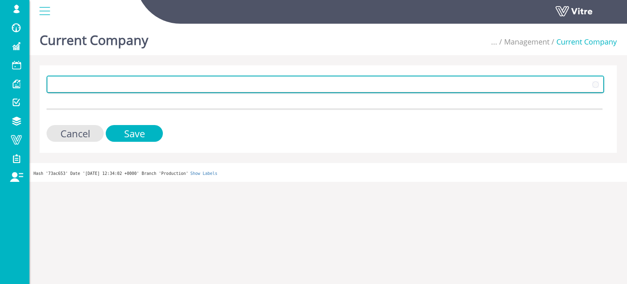
click at [157, 84] on span at bounding box center [318, 84] width 540 height 15
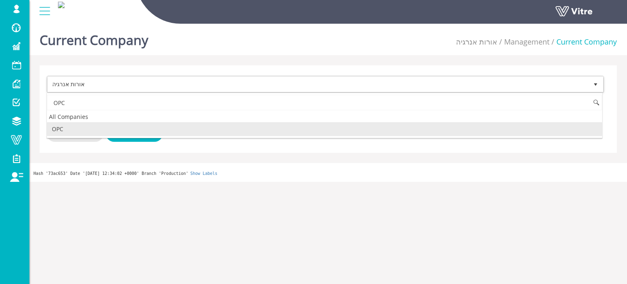
click at [67, 128] on li "OPC" at bounding box center [324, 129] width 555 height 14
type input "OPC"
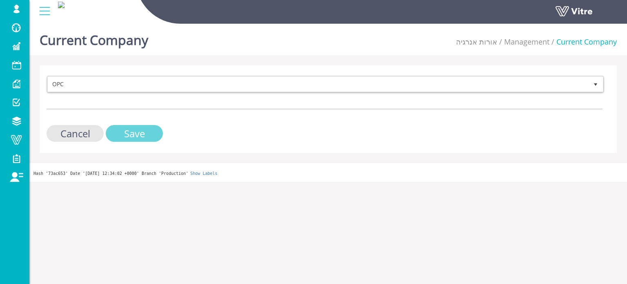
click at [121, 137] on input "Save" at bounding box center [134, 133] width 57 height 17
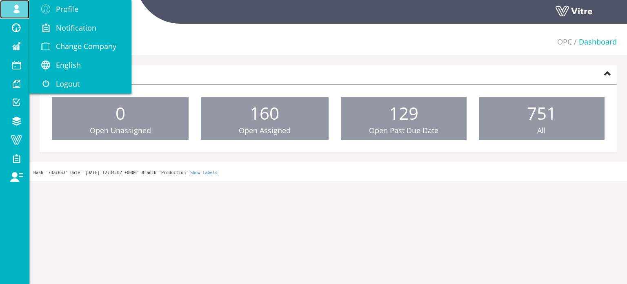
click at [17, 3] on link "Harel.Smadar" at bounding box center [14, 9] width 29 height 19
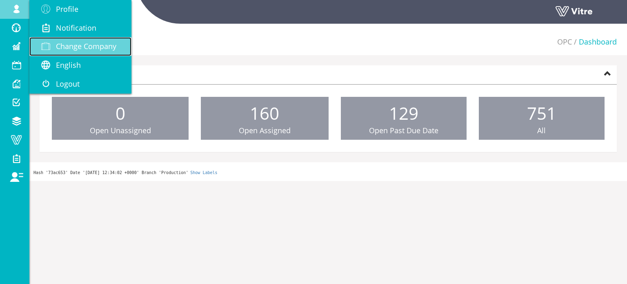
click at [85, 49] on span "Change Company" at bounding box center [86, 46] width 60 height 10
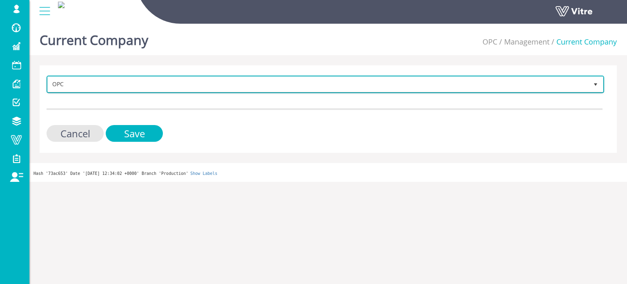
click at [81, 86] on span "OPC" at bounding box center [318, 84] width 540 height 15
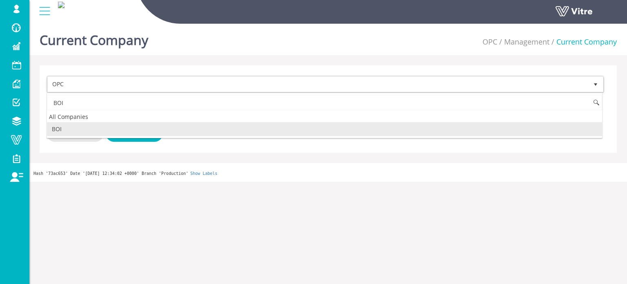
click at [61, 130] on li "BOI" at bounding box center [324, 129] width 555 height 14
type input "BOI"
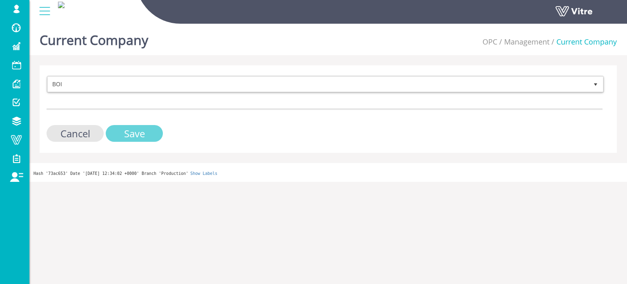
click at [149, 135] on input "Save" at bounding box center [134, 133] width 57 height 17
